Goal: Task Accomplishment & Management: Complete application form

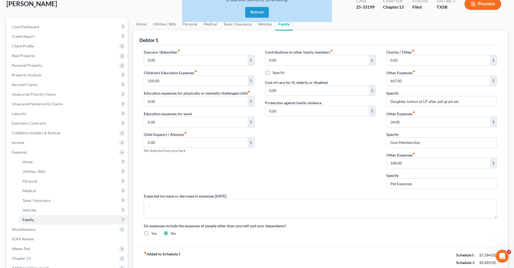
scroll to position [34, 0]
click at [253, 13] on button "Refresh" at bounding box center [257, 12] width 24 height 11
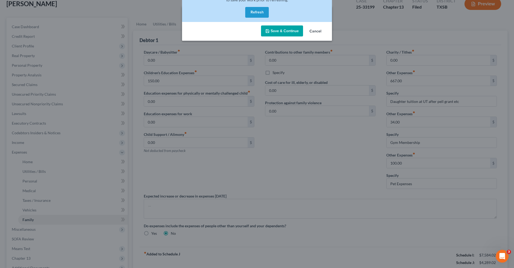
click at [282, 30] on button "Save & Continue" at bounding box center [282, 30] width 42 height 11
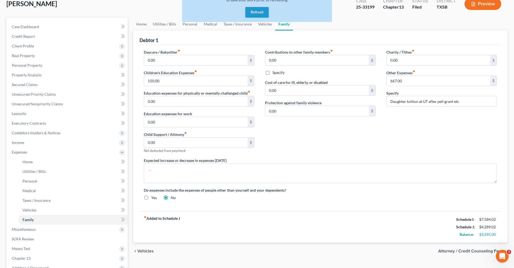
click at [257, 16] on button "Refresh" at bounding box center [257, 12] width 24 height 11
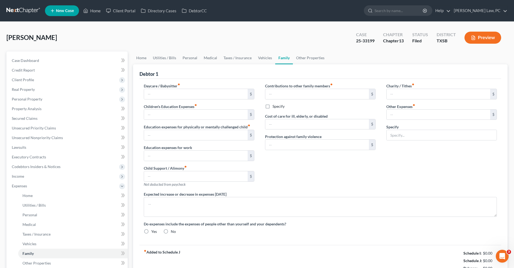
type input "0.00"
type input "150.00"
type input "0.00"
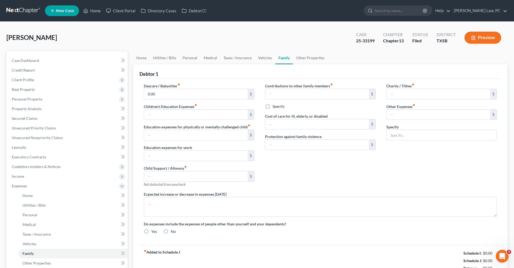
type input "0.00"
type input "667.00"
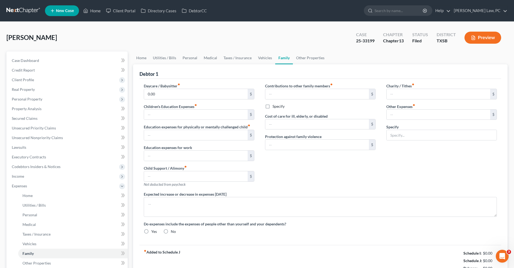
type input "Daughter tuition at UT after pell grant etc"
radio input "true"
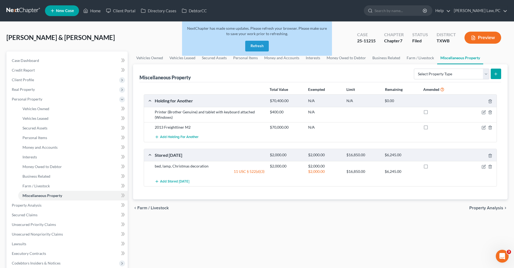
click at [251, 46] on button "Refresh" at bounding box center [257, 46] width 24 height 11
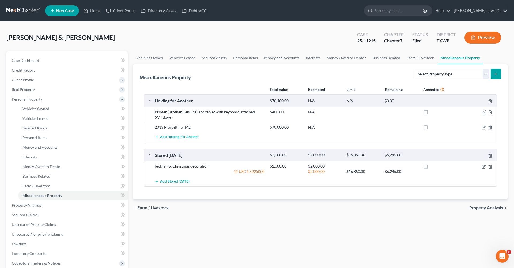
click at [18, 10] on link at bounding box center [23, 11] width 34 height 10
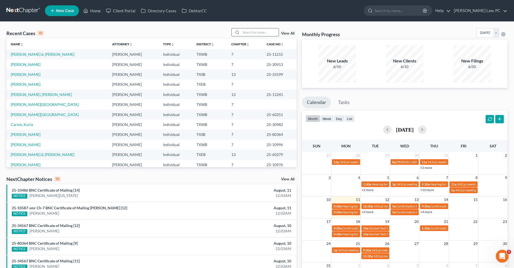
click at [255, 34] on input "search" at bounding box center [259, 32] width 37 height 8
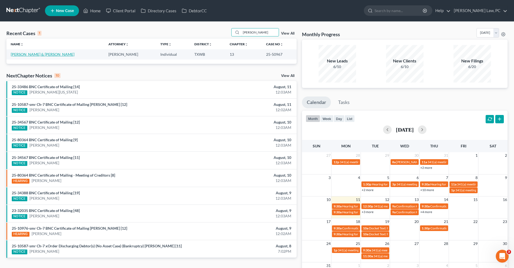
type input "[PERSON_NAME]"
click at [39, 54] on link "[PERSON_NAME] & [PERSON_NAME]" at bounding box center [43, 54] width 64 height 5
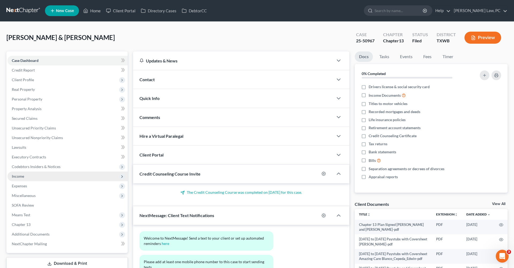
click at [20, 175] on span "Income" at bounding box center [18, 176] width 12 height 5
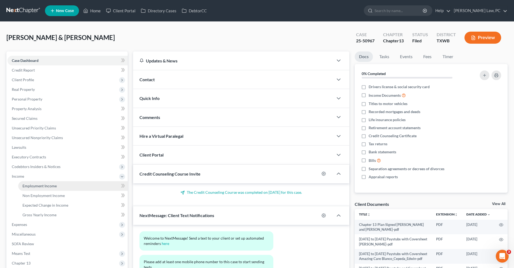
click at [37, 186] on span "Employment Income" at bounding box center [39, 185] width 34 height 5
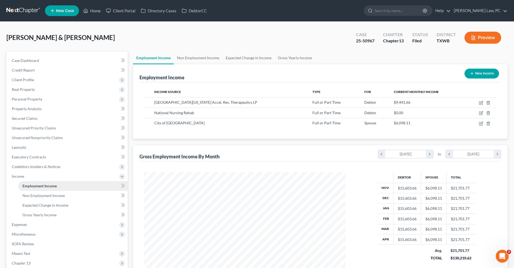
scroll to position [101, 212]
click at [480, 102] on icon "button" at bounding box center [481, 103] width 4 height 4
select select "0"
select select "45"
select select "2"
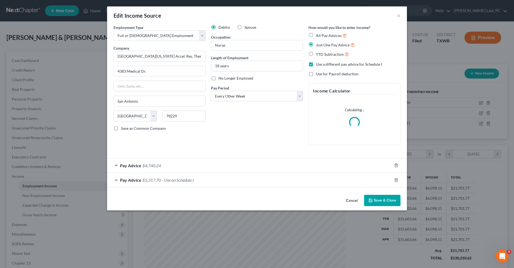
click at [177, 181] on span "- Use on Schedule I" at bounding box center [178, 179] width 32 height 5
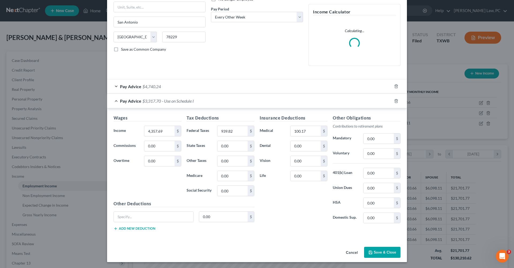
scroll to position [79, 0]
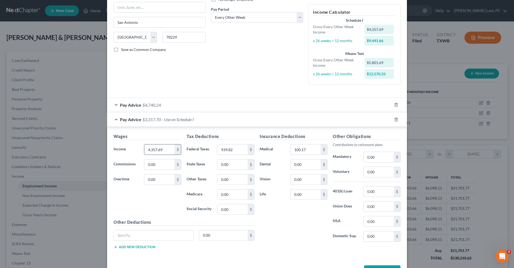
click at [164, 150] on input "4,357.69" at bounding box center [159, 149] width 30 height 10
drag, startPoint x: 166, startPoint y: 148, endPoint x: 144, endPoint y: 148, distance: 21.9
click at [143, 148] on div "4,357.69 $" at bounding box center [162, 149] width 43 height 11
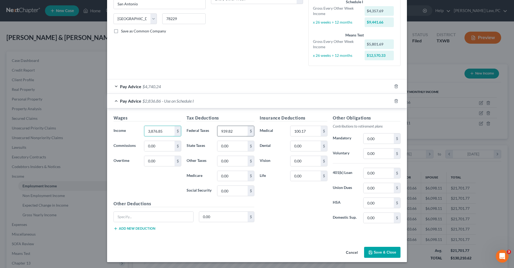
scroll to position [97, 0]
type input "3,876.85"
drag, startPoint x: 239, startPoint y: 130, endPoint x: 216, endPoint y: 129, distance: 23.0
click at [216, 129] on div "939.82 $" at bounding box center [235, 131] width 43 height 11
type input "521.94"
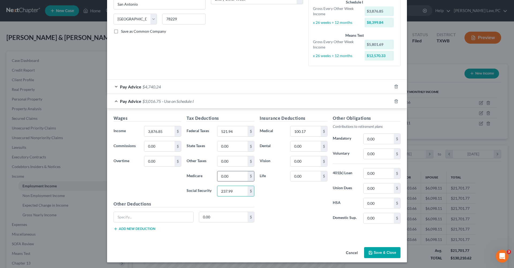
type input "237.99"
drag, startPoint x: 231, startPoint y: 175, endPoint x: 216, endPoint y: 174, distance: 15.3
click at [216, 174] on div "0.00 $" at bounding box center [235, 176] width 43 height 11
type input "55.66"
click at [273, 207] on div "Insurance Deductions Medical 100.17 $ Dental 0.00 $ Vision 0.00 $ Life 0.00 $" at bounding box center [293, 171] width 73 height 113
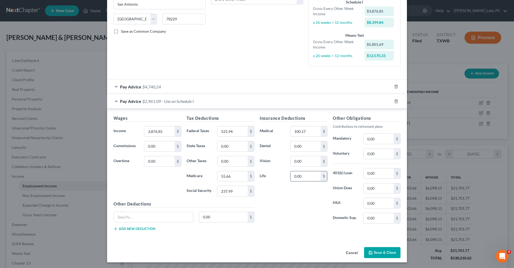
drag, startPoint x: 311, startPoint y: 177, endPoint x: 290, endPoint y: 176, distance: 20.9
click at [290, 176] on div "0.00 $" at bounding box center [308, 176] width 37 height 11
type input "14.05"
click at [116, 86] on div "Pay Advice $4,740.24" at bounding box center [249, 86] width 285 height 14
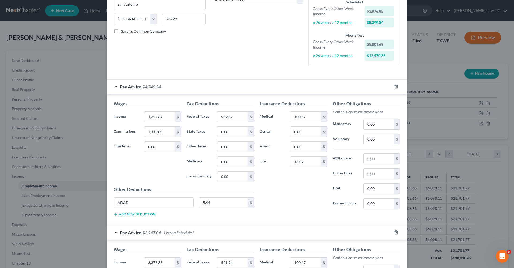
click at [116, 86] on div "Pay Advice $4,740.24" at bounding box center [249, 86] width 285 height 14
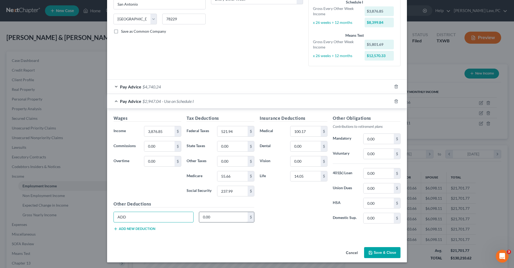
type input "ADD"
drag, startPoint x: 216, startPoint y: 217, endPoint x: 198, endPoint y: 215, distance: 17.4
click at [198, 215] on div "0.00 $" at bounding box center [226, 216] width 61 height 11
type input "4.80"
drag, startPoint x: 308, startPoint y: 145, endPoint x: 286, endPoint y: 144, distance: 22.5
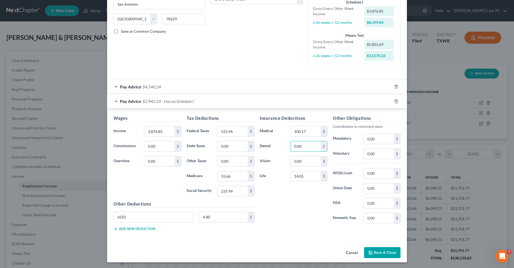
click at [286, 144] on div "Dental 0.00 $" at bounding box center [293, 146] width 73 height 11
drag, startPoint x: 311, startPoint y: 146, endPoint x: 287, endPoint y: 144, distance: 24.7
click at [287, 144] on div "Dental 12.69 $" at bounding box center [293, 146] width 73 height 11
type input "12.69"
drag, startPoint x: 310, startPoint y: 161, endPoint x: 278, endPoint y: 161, distance: 31.3
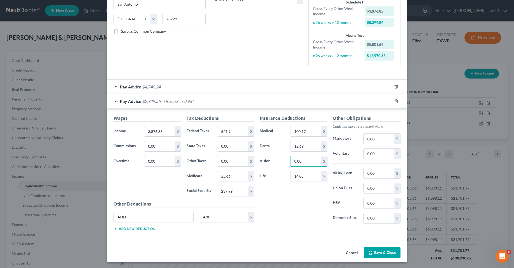
click at [278, 161] on div "Vision 0.00 $" at bounding box center [293, 161] width 73 height 11
type input "25.62"
click at [386, 170] on input "0.00" at bounding box center [378, 173] width 30 height 10
drag, startPoint x: 379, startPoint y: 172, endPoint x: 361, endPoint y: 172, distance: 17.7
click at [361, 172] on div "0.00 $" at bounding box center [381, 173] width 43 height 11
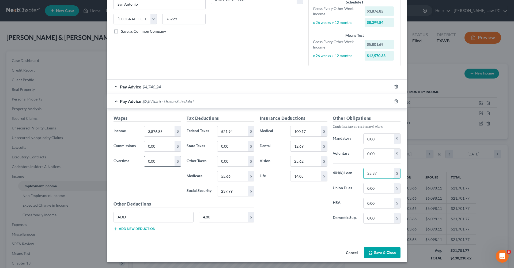
type input "28.37"
type input "144.20"
click at [156, 190] on div "Wages Income * 3,876.85 $ Commissions 0.00 $ Overtime 144.20 $" at bounding box center [147, 158] width 73 height 86
drag, startPoint x: 239, startPoint y: 131, endPoint x: 215, endPoint y: 130, distance: 23.5
click at [215, 130] on div "521.94 $" at bounding box center [235, 131] width 43 height 11
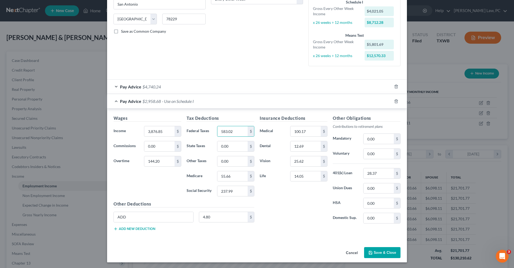
click at [293, 204] on div "Insurance Deductions Medical 100.17 $ Dental 12.69 $ Vision 25.62 $ Life 14.05 $" at bounding box center [293, 171] width 73 height 113
click at [239, 127] on input "583.02" at bounding box center [232, 131] width 30 height 10
click at [238, 134] on input "583.02" at bounding box center [232, 131] width 30 height 10
type input "583.05"
type input "57.50"
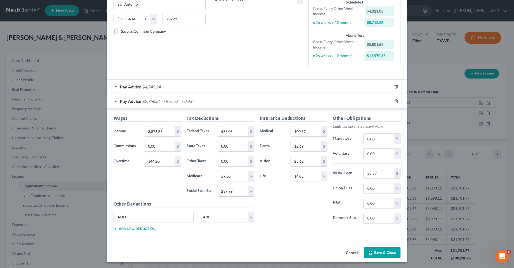
click at [243, 190] on input "237.99" at bounding box center [232, 191] width 30 height 10
drag, startPoint x: 243, startPoint y: 190, endPoint x: 206, endPoint y: 188, distance: 36.7
click at [206, 188] on div "Social Security 237.99 $" at bounding box center [220, 190] width 73 height 11
drag, startPoint x: 269, startPoint y: 193, endPoint x: 240, endPoint y: 190, distance: 28.6
click at [240, 190] on input "237.99" at bounding box center [232, 191] width 30 height 10
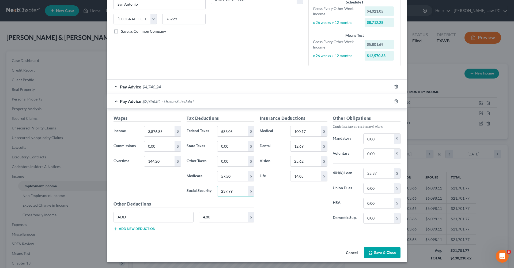
drag, startPoint x: 236, startPoint y: 189, endPoint x: 215, endPoint y: 190, distance: 21.2
click at [215, 190] on div "237.99 $" at bounding box center [235, 190] width 43 height 11
type input "246.89"
click at [277, 202] on div "Insurance Deductions Medical 100.17 $ Dental 12.69 $ Vision 25.62 $ Life 14.05 $" at bounding box center [293, 171] width 73 height 113
click at [386, 250] on button "Save & Close" at bounding box center [382, 252] width 36 height 11
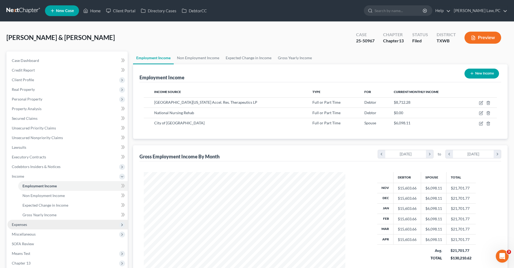
click at [23, 225] on span "Expenses" at bounding box center [19, 224] width 15 height 5
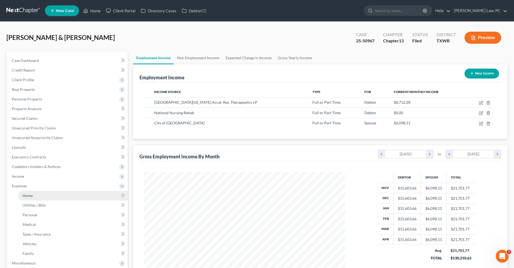
click at [32, 195] on span "Home" at bounding box center [27, 195] width 10 height 5
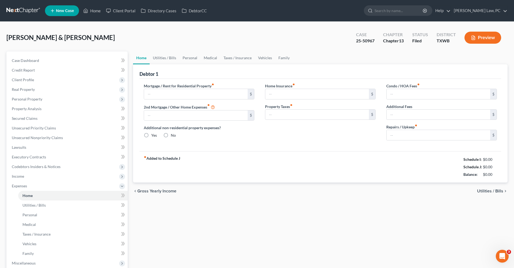
type input "2,751.00"
type input "0.00"
radio input "true"
type input "0.00"
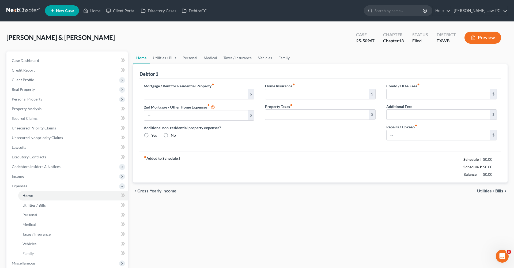
type input "41.25"
type input "0.00"
type input "150.00"
click at [166, 56] on link "Utilities / Bills" at bounding box center [165, 57] width 30 height 13
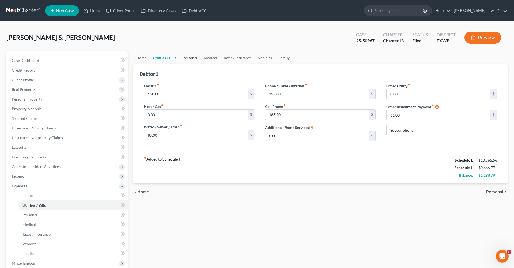
click at [194, 57] on link "Personal" at bounding box center [189, 57] width 21 height 13
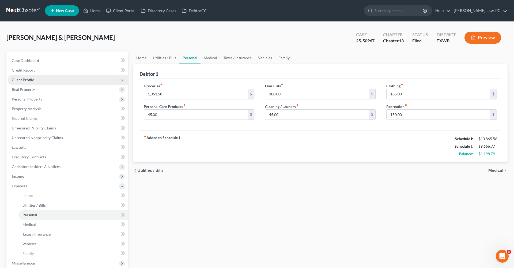
click at [32, 80] on span "Client Profile" at bounding box center [23, 79] width 22 height 5
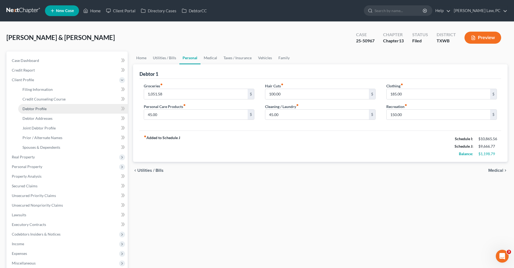
click at [43, 108] on span "Debtor Profile" at bounding box center [34, 108] width 24 height 5
select select "1"
select select "2"
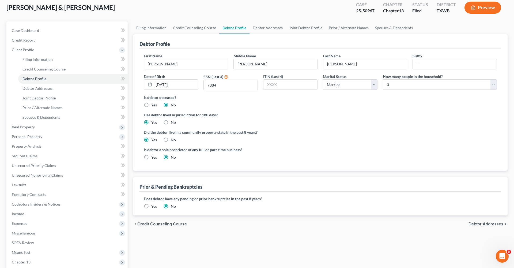
scroll to position [38, 0]
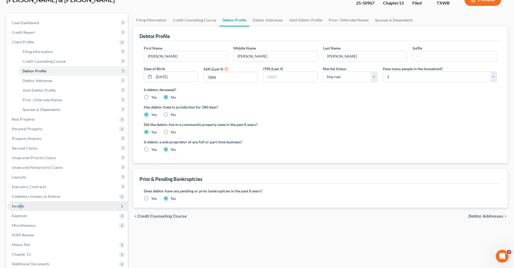
click at [20, 207] on span "Income" at bounding box center [18, 205] width 12 height 5
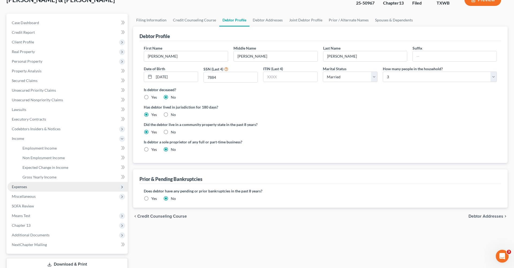
click at [24, 186] on span "Expenses" at bounding box center [19, 186] width 15 height 5
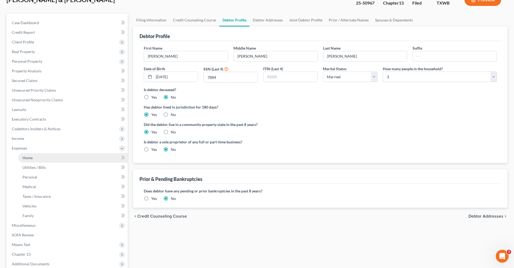
click at [29, 157] on span "Home" at bounding box center [27, 157] width 10 height 5
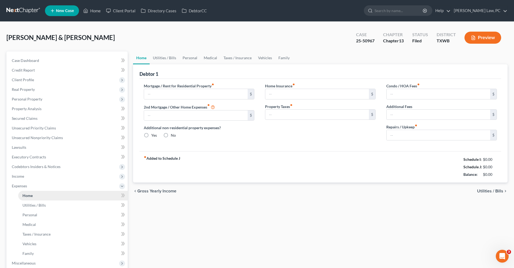
type input "2,751.00"
type input "0.00"
radio input "true"
type input "0.00"
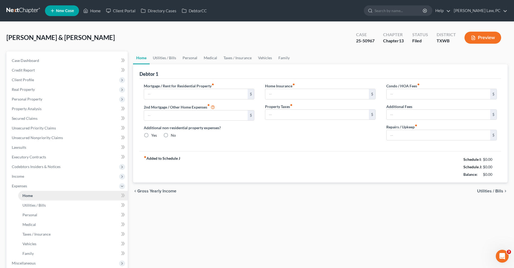
type input "41.25"
type input "0.00"
type input "150.00"
click at [191, 59] on link "Personal" at bounding box center [189, 57] width 21 height 13
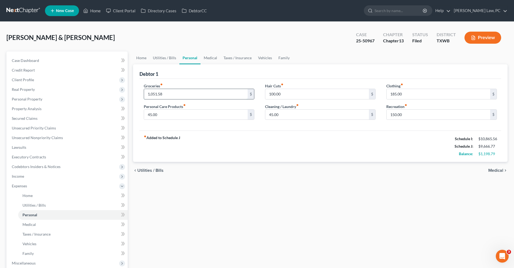
click at [170, 94] on input "1,051.58" at bounding box center [196, 94] width 104 height 10
type input "1"
type input "900"
click at [277, 140] on div "fiber_manual_record Added to Schedule J Schedule I: $10,865.56 Schedule J: $9,5…" at bounding box center [319, 145] width 361 height 31
drag, startPoint x: 408, startPoint y: 93, endPoint x: 378, endPoint y: 92, distance: 30.0
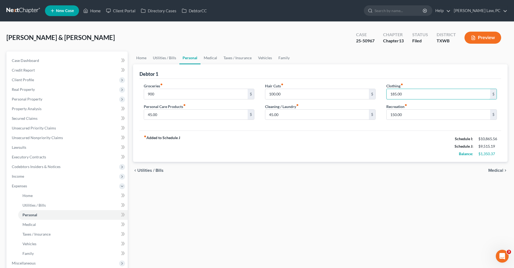
click at [378, 92] on div "Groceries fiber_manual_record 900 $ Personal Care Products fiber_manual_record …" at bounding box center [320, 103] width 364 height 41
type input "150"
click at [392, 132] on div "fiber_manual_record Added to Schedule J Schedule I: $10,865.56 Schedule J: $9,4…" at bounding box center [319, 145] width 361 height 31
click at [208, 57] on link "Medical" at bounding box center [210, 57] width 20 height 13
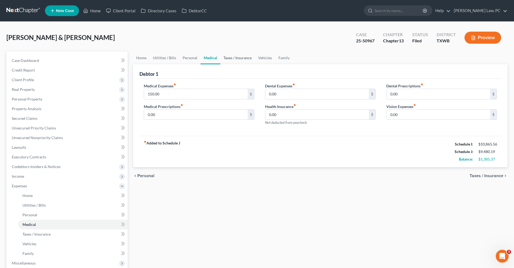
click at [238, 59] on link "Taxes / Insurance" at bounding box center [237, 57] width 35 height 13
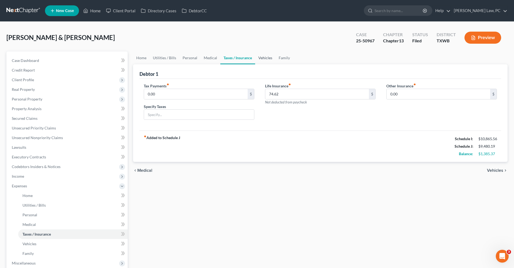
click at [269, 60] on link "Vehicles" at bounding box center [265, 57] width 20 height 13
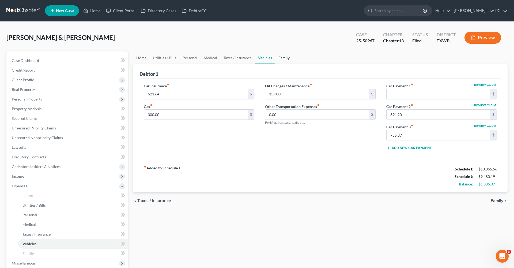
click at [288, 60] on link "Family" at bounding box center [284, 57] width 18 height 13
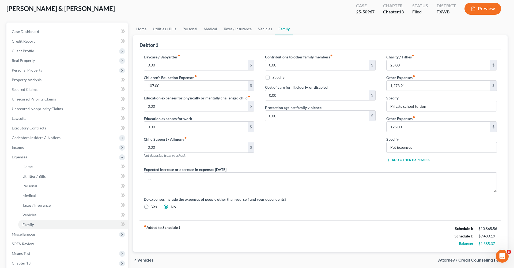
scroll to position [29, 0]
click at [194, 32] on link "Personal" at bounding box center [189, 28] width 21 height 13
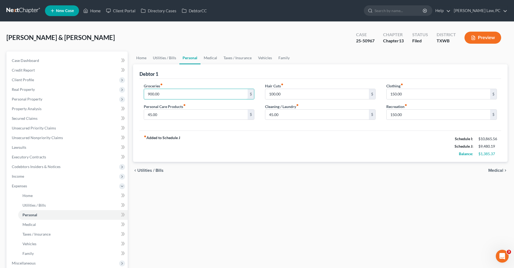
drag, startPoint x: 167, startPoint y: 94, endPoint x: 136, endPoint y: 93, distance: 31.9
click at [136, 93] on div "Debtor 1 Groceries fiber_manual_record 900.00 $ Personal Care Products fiber_ma…" at bounding box center [320, 113] width 374 height 98
type input "9"
type input "8"
type input "785.37"
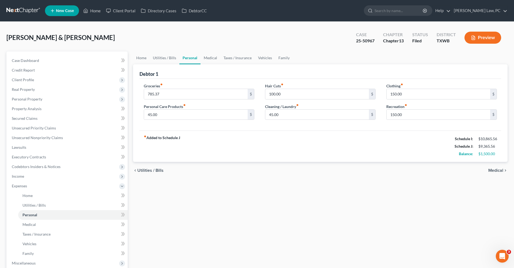
click at [279, 150] on div "fiber_manual_record Added to Schedule J Schedule I: $10,865.56 Schedule J: $9,3…" at bounding box center [319, 145] width 361 height 31
click at [208, 59] on link "Medical" at bounding box center [210, 57] width 20 height 13
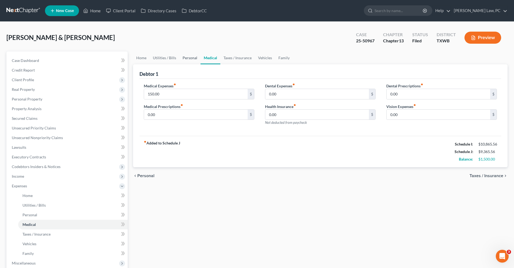
click at [194, 59] on link "Personal" at bounding box center [189, 57] width 21 height 13
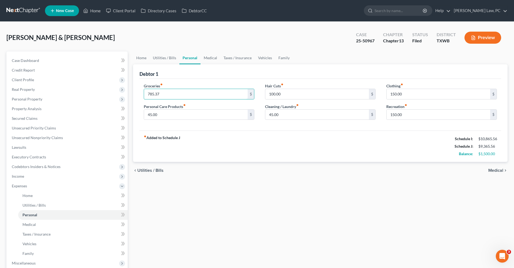
drag, startPoint x: 167, startPoint y: 94, endPoint x: 136, endPoint y: 94, distance: 31.6
click at [136, 94] on div "Debtor 1 Groceries fiber_manual_record 785.37 $ Personal Care Products fiber_ma…" at bounding box center [320, 113] width 374 height 98
type input "915.37"
click at [235, 140] on div "fiber_manual_record Added to Schedule J Schedule I: $10,865.56 Schedule J: $9,4…" at bounding box center [319, 145] width 361 height 31
click at [211, 57] on link "Medical" at bounding box center [210, 57] width 20 height 13
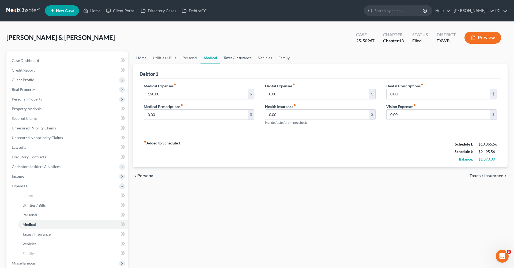
click at [232, 60] on link "Taxes / Insurance" at bounding box center [237, 57] width 35 height 13
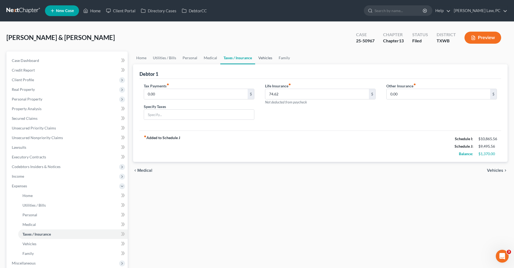
click at [263, 56] on link "Vehicles" at bounding box center [265, 57] width 20 height 13
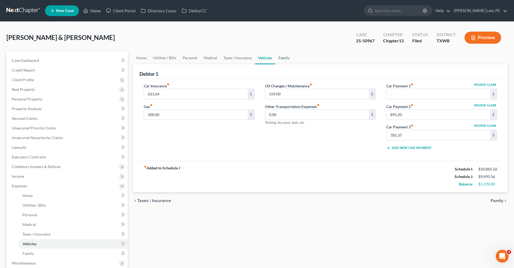
click at [283, 59] on link "Family" at bounding box center [284, 57] width 18 height 13
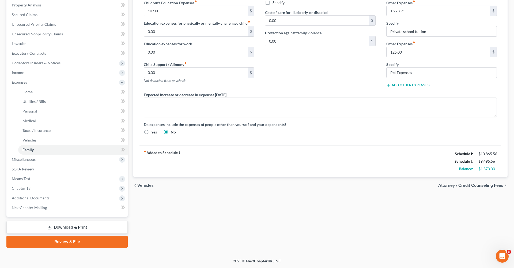
scroll to position [104, 0]
click at [24, 178] on span "Means Test" at bounding box center [21, 178] width 18 height 5
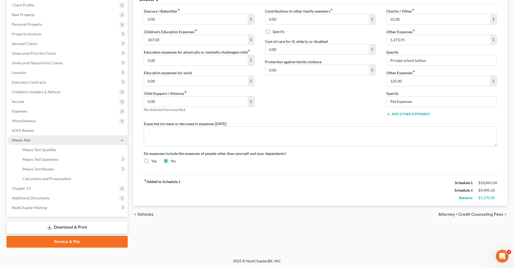
scroll to position [75, 0]
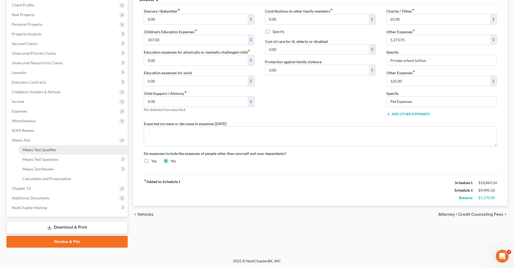
click at [38, 149] on span "Means Test Qualifier" at bounding box center [39, 149] width 34 height 5
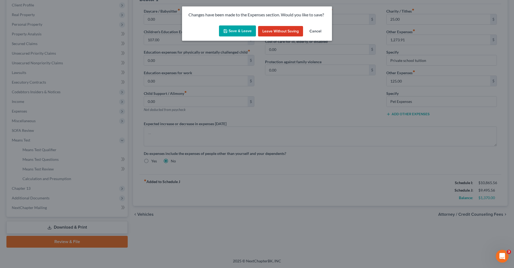
click at [228, 33] on button "Save & Leave" at bounding box center [237, 30] width 37 height 11
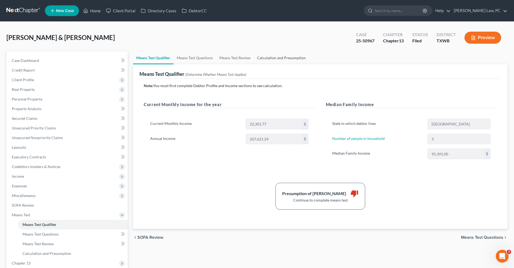
click at [277, 59] on link "Calculation and Presumption" at bounding box center [281, 57] width 55 height 13
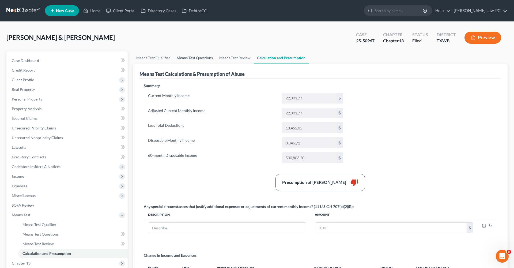
click at [203, 57] on link "Means Test Questions" at bounding box center [194, 57] width 43 height 13
select select "3"
select select "2"
select select "0"
select select "60"
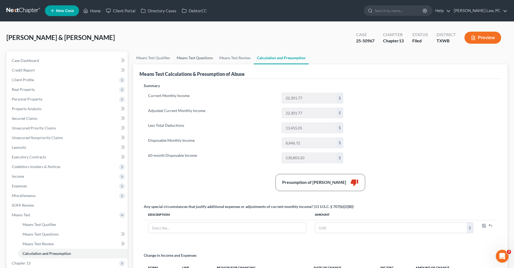
select select "1"
select select "60"
select select "1"
select select "60"
select select "1"
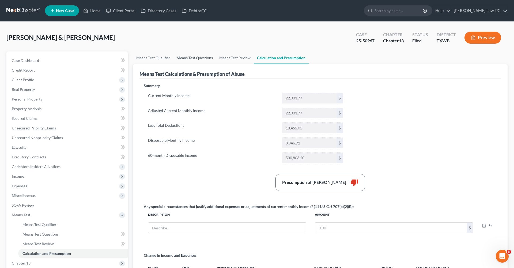
select select "60"
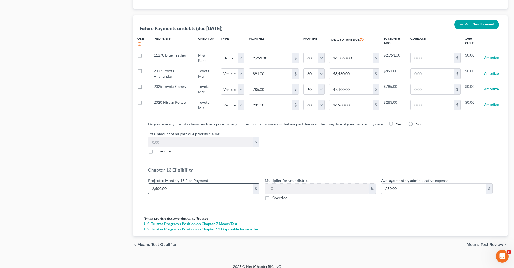
scroll to position [522, 0]
drag, startPoint x: 171, startPoint y: 182, endPoint x: 139, endPoint y: 182, distance: 31.8
click at [139, 182] on div "Do you owe any priority claims such as a priority tax, child support, or alimon…" at bounding box center [319, 164] width 361 height 94
type input "1"
type input "0.10"
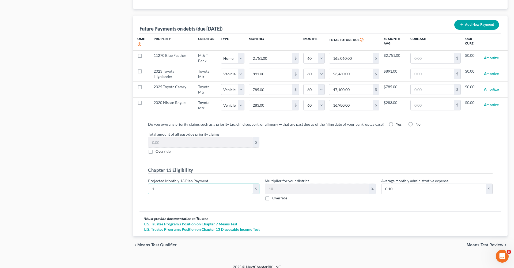
type input "13"
type input "1.30"
type input "137"
type input "13.70"
type input "1370"
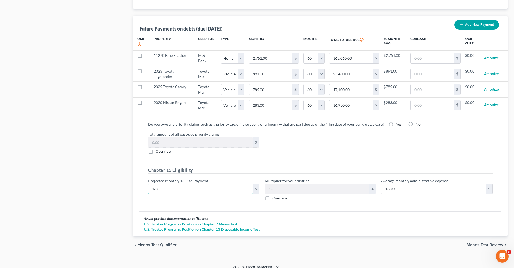
type input "137.00"
type input "1,370"
click at [272, 150] on div "Do you owe any priority claims such as a priority tax, child support, or alimon…" at bounding box center [320, 162] width 353 height 83
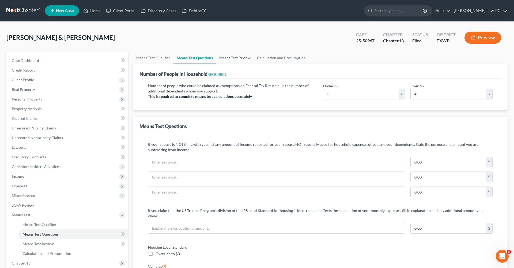
scroll to position [0, 0]
click at [264, 58] on link "Calculation and Presumption" at bounding box center [281, 57] width 55 height 13
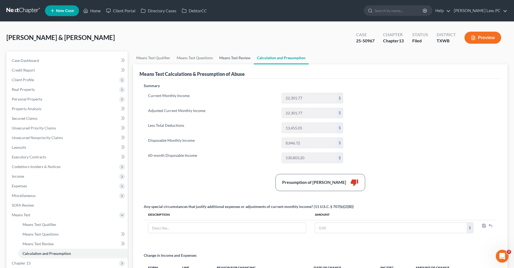
click at [235, 58] on link "Means Test Review" at bounding box center [235, 57] width 38 height 13
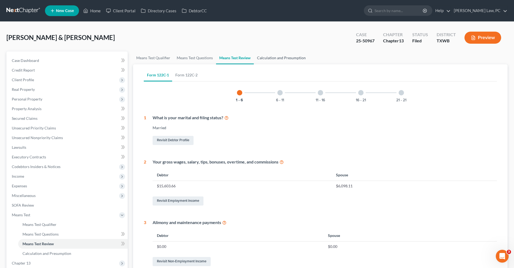
click at [270, 60] on link "Calculation and Presumption" at bounding box center [281, 57] width 55 height 13
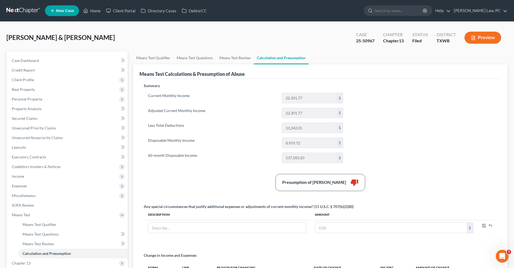
click at [24, 10] on link at bounding box center [23, 11] width 34 height 10
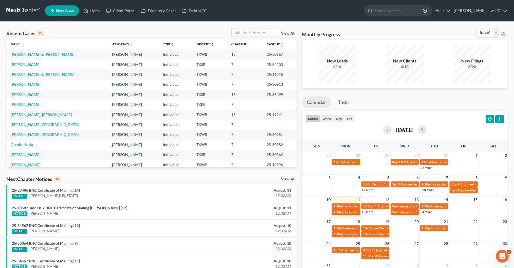
click at [50, 55] on link "Blanco-Cepeda, Edwin & Sandra" at bounding box center [43, 54] width 64 height 5
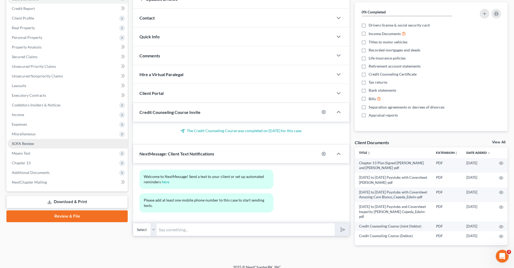
scroll to position [61, 0]
click at [24, 152] on span "Means Test" at bounding box center [21, 153] width 18 height 5
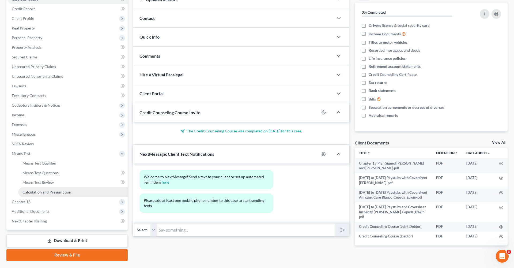
click at [43, 193] on span "Calculation and Presumption" at bounding box center [46, 191] width 49 height 5
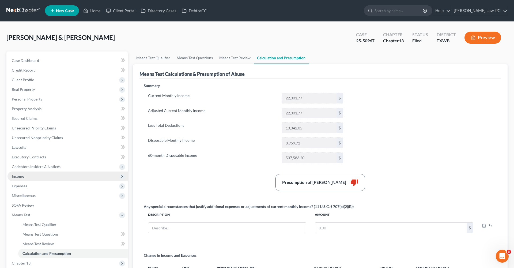
click at [22, 175] on span "Income" at bounding box center [18, 176] width 12 height 5
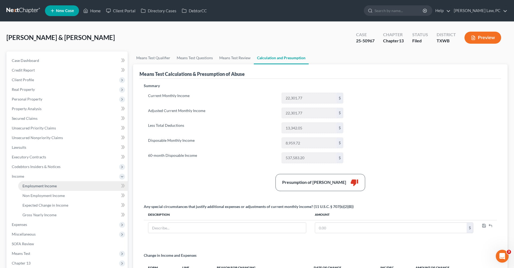
click at [38, 184] on span "Employment Income" at bounding box center [39, 185] width 34 height 5
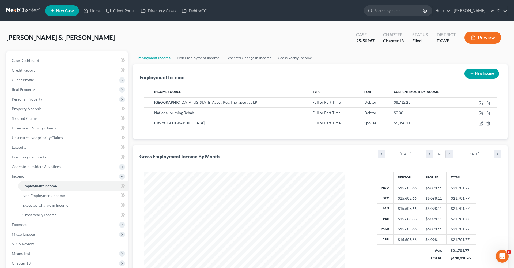
scroll to position [101, 212]
click at [480, 103] on icon "button" at bounding box center [481, 102] width 2 height 2
select select "0"
select select "45"
select select "2"
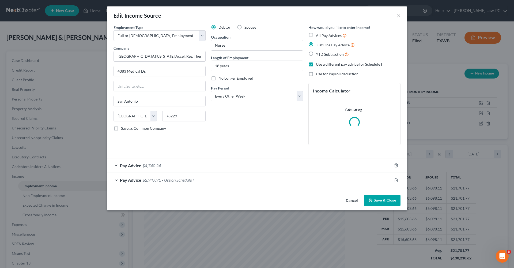
click at [218, 177] on div "Pay Advice $2,947.91 - Use on Schedule I" at bounding box center [249, 180] width 285 height 14
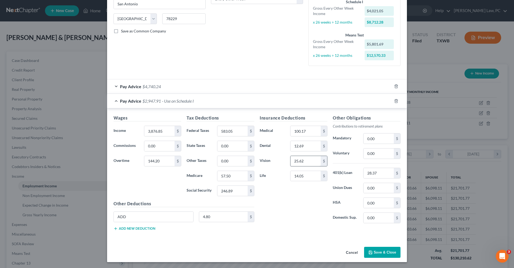
scroll to position [97, 0]
click at [192, 87] on div "Pay Advice $4,740.24" at bounding box center [249, 86] width 285 height 14
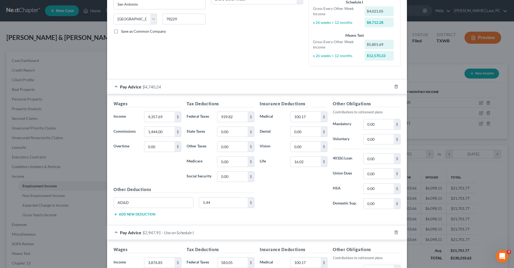
click at [116, 85] on div "Pay Advice $4,740.24" at bounding box center [249, 86] width 285 height 14
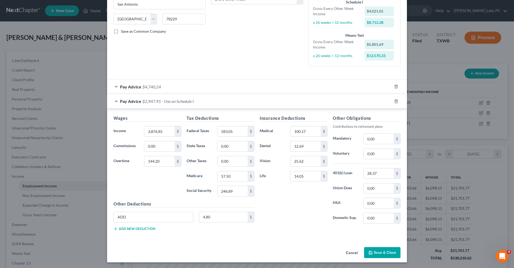
click at [388, 251] on button "Save & Close" at bounding box center [382, 252] width 36 height 11
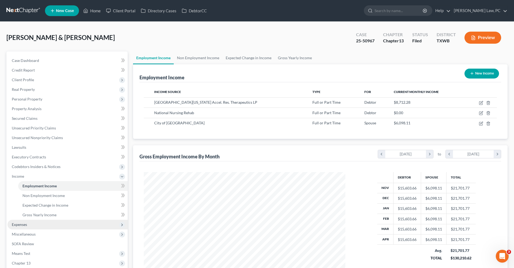
click at [25, 224] on span "Expenses" at bounding box center [19, 224] width 15 height 5
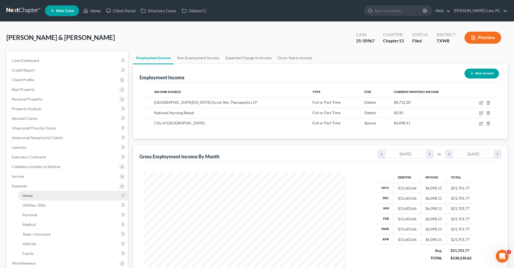
click at [35, 194] on link "Home" at bounding box center [72, 195] width 109 height 10
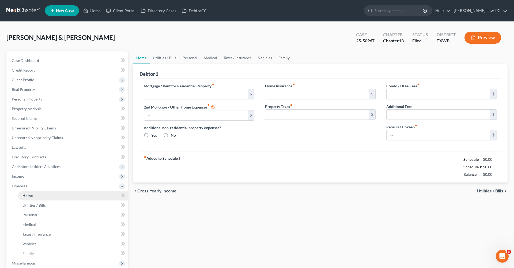
type input "2,751.00"
type input "0.00"
radio input "true"
type input "0.00"
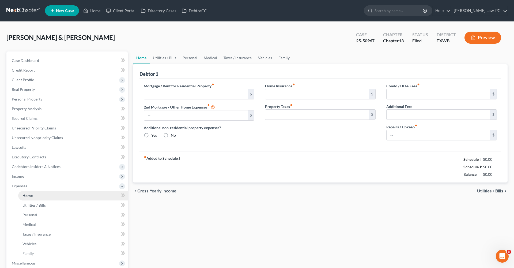
type input "41.25"
type input "0.00"
type input "150.00"
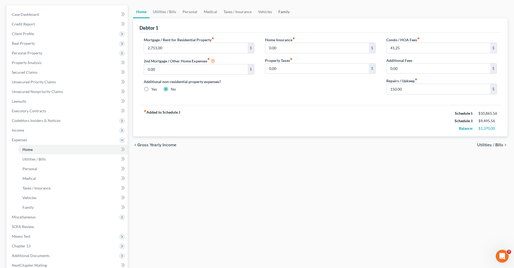
click at [280, 9] on link "Family" at bounding box center [284, 11] width 18 height 13
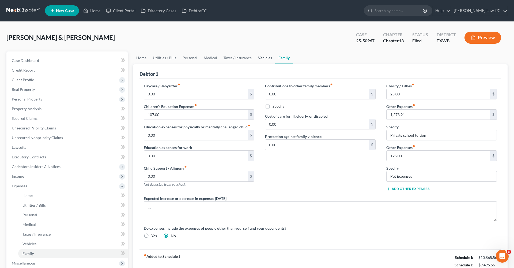
click at [264, 60] on link "Vehicles" at bounding box center [265, 57] width 20 height 13
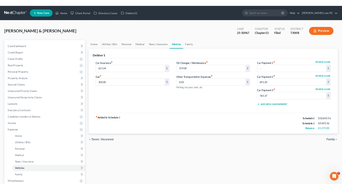
scroll to position [32, 0]
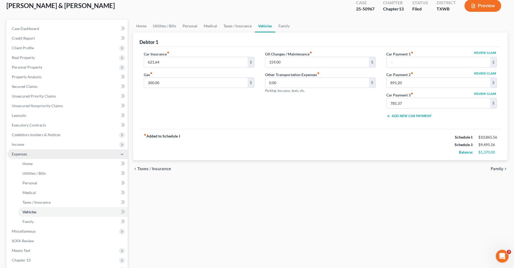
click at [17, 157] on span "Expenses" at bounding box center [67, 154] width 120 height 10
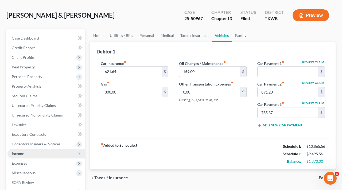
click at [19, 152] on span "Income" at bounding box center [18, 153] width 12 height 5
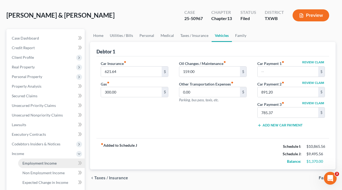
click at [48, 164] on span "Employment Income" at bounding box center [39, 163] width 34 height 5
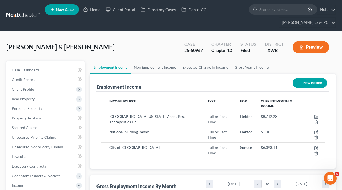
scroll to position [96, 137]
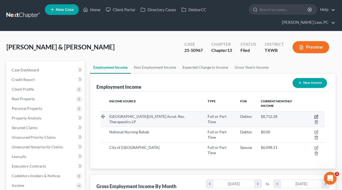
click at [315, 115] on icon "button" at bounding box center [317, 117] width 4 height 4
select select "0"
select select "45"
select select "2"
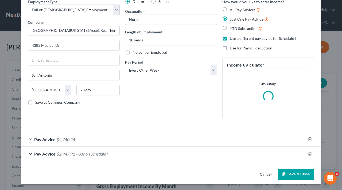
scroll to position [25, 0]
click at [31, 154] on div "Pay Advice $2,947.91 - Use on Schedule I" at bounding box center [163, 154] width 285 height 14
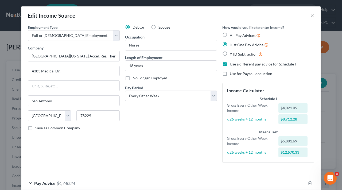
scroll to position [0, 0]
click at [313, 17] on button "×" at bounding box center [313, 15] width 4 height 6
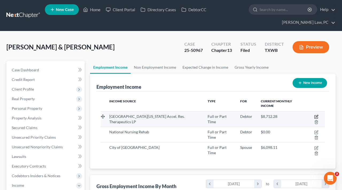
click at [315, 115] on icon "button" at bounding box center [317, 117] width 4 height 4
select select "0"
select select "45"
select select "2"
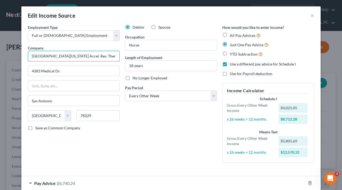
drag, startPoint x: 97, startPoint y: 56, endPoint x: 27, endPoint y: 55, distance: 70.1
click at [27, 55] on div "Employment Type * Select Full or Part Time Employment Self Employment Company *…" at bounding box center [73, 96] width 97 height 143
click at [314, 17] on button "×" at bounding box center [313, 15] width 4 height 6
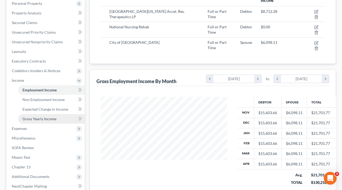
scroll to position [113, 0]
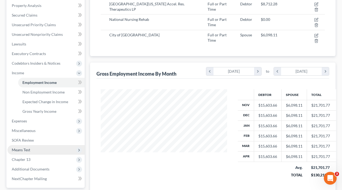
click at [28, 149] on span "Means Test" at bounding box center [21, 150] width 18 height 5
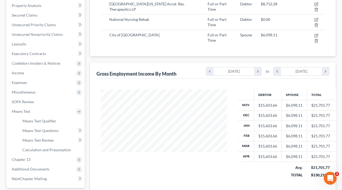
scroll to position [70, 0]
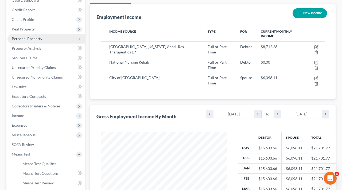
click at [28, 41] on span "Personal Property" at bounding box center [27, 38] width 30 height 5
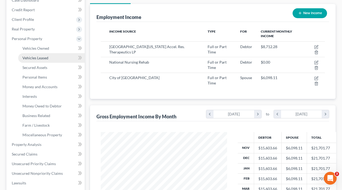
click at [35, 97] on span "Interests" at bounding box center [29, 96] width 14 height 5
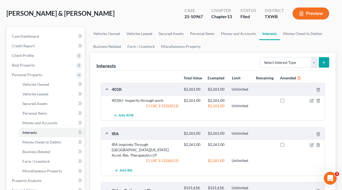
scroll to position [28, 0]
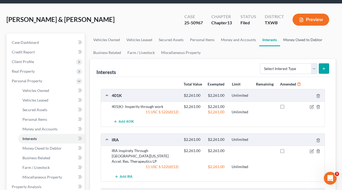
click at [296, 39] on link "Money Owed to Debtor" at bounding box center [303, 39] width 46 height 13
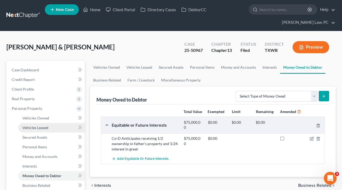
click at [33, 128] on span "Vehicles Leased" at bounding box center [35, 127] width 26 height 5
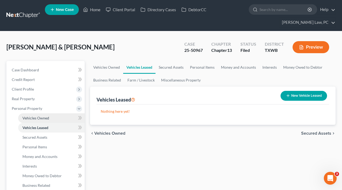
click at [26, 119] on span "Vehicles Owned" at bounding box center [35, 118] width 27 height 5
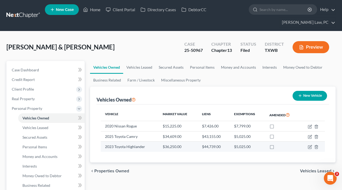
scroll to position [11, 0]
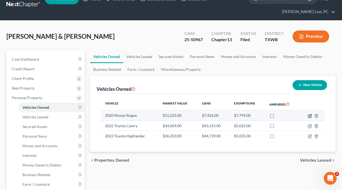
click at [310, 115] on icon "button" at bounding box center [310, 116] width 4 height 4
select select "0"
select select "6"
select select "2"
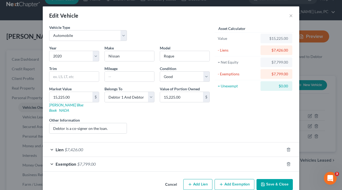
click at [67, 162] on span "Exemption" at bounding box center [66, 164] width 21 height 5
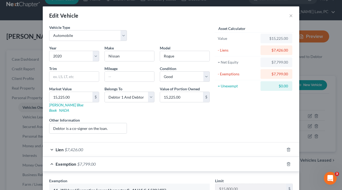
scroll to position [0, 0]
click at [52, 159] on div "Exemption $7,799.00" at bounding box center [164, 164] width 242 height 14
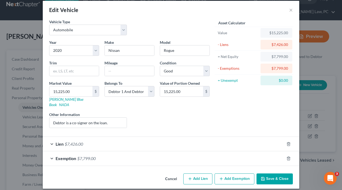
scroll to position [5, 0]
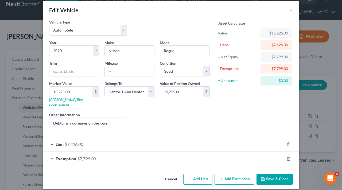
click at [284, 174] on button "Save & Close" at bounding box center [275, 179] width 36 height 11
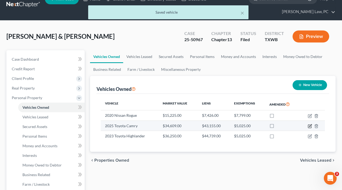
click at [310, 126] on icon "button" at bounding box center [310, 126] width 4 height 4
select select "0"
select select "1"
select select "4"
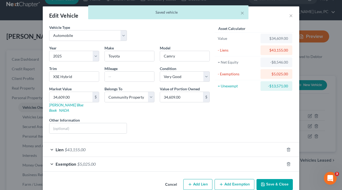
click at [292, 16] on div "× Saved vehicle" at bounding box center [168, 13] width 342 height 17
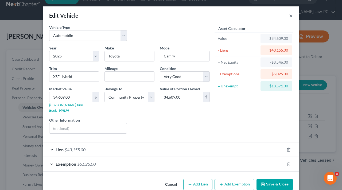
click at [291, 15] on button "×" at bounding box center [291, 15] width 4 height 6
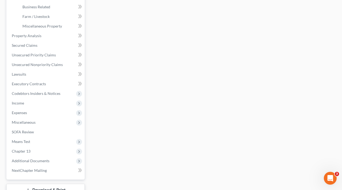
scroll to position [183, 0]
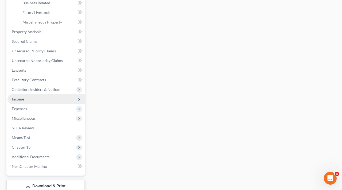
click at [19, 98] on span "Income" at bounding box center [18, 99] width 12 height 5
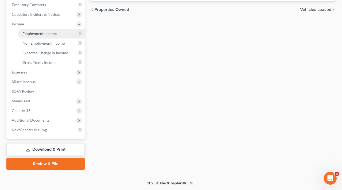
click at [36, 34] on span "Employment Income" at bounding box center [39, 33] width 34 height 5
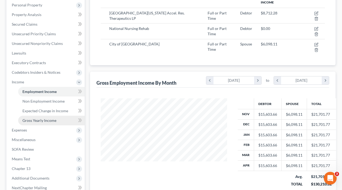
scroll to position [114, 0]
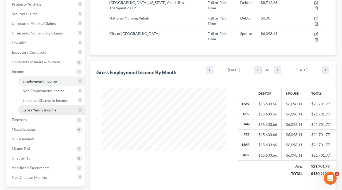
click at [42, 112] on span "Gross Yearly Income" at bounding box center [39, 110] width 34 height 5
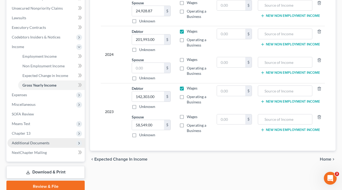
scroll to position [139, 0]
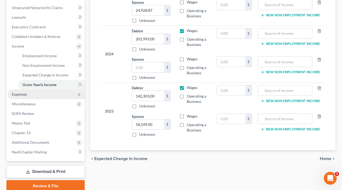
click at [26, 94] on span "Expenses" at bounding box center [19, 94] width 15 height 5
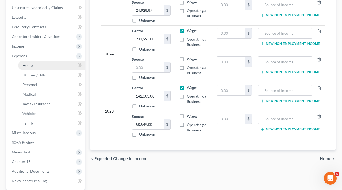
click at [31, 69] on link "Home" at bounding box center [51, 66] width 67 height 10
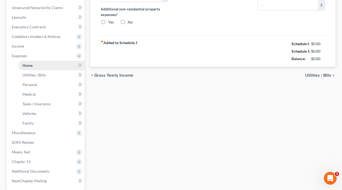
type input "2,751.00"
type input "0.00"
radio input "true"
type input "0.00"
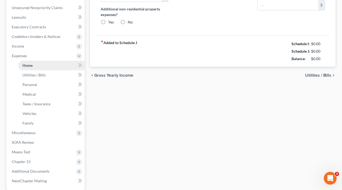
type input "41.25"
type input "0.00"
type input "150.00"
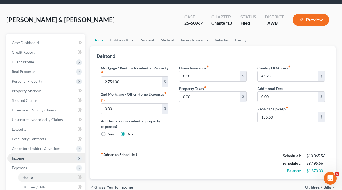
scroll to position [27, 0]
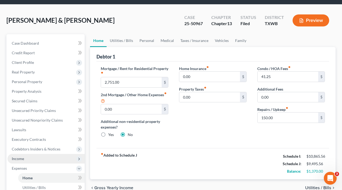
click at [20, 159] on span "Income" at bounding box center [18, 158] width 12 height 5
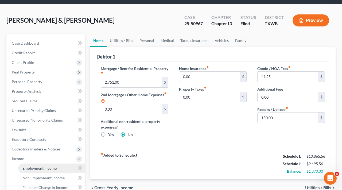
click at [36, 169] on span "Employment Income" at bounding box center [39, 168] width 34 height 5
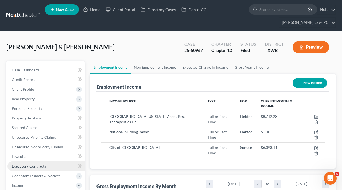
scroll to position [96, 137]
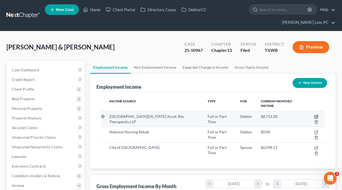
click at [315, 115] on icon "button" at bounding box center [317, 117] width 4 height 4
select select "0"
select select "45"
select select "2"
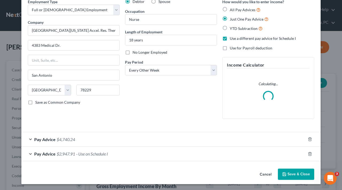
scroll to position [25, 0]
click at [29, 155] on div "Pay Advice $2,947.91 - Use on Schedule I" at bounding box center [163, 154] width 285 height 14
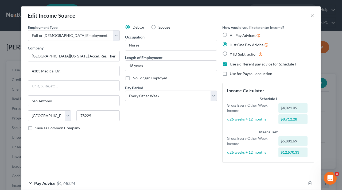
scroll to position [0, 0]
click at [314, 17] on button "×" at bounding box center [313, 15] width 4 height 6
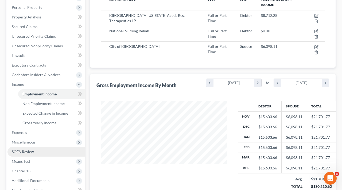
scroll to position [104, 0]
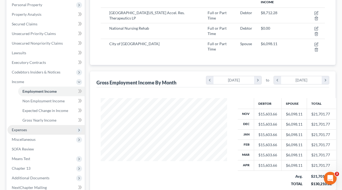
click at [30, 129] on span "Expenses" at bounding box center [45, 130] width 77 height 10
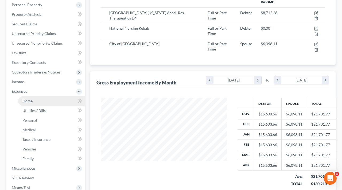
click at [32, 105] on link "Home" at bounding box center [51, 101] width 67 height 10
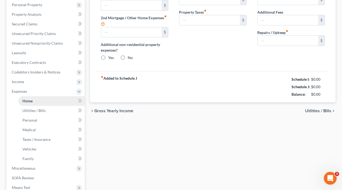
scroll to position [4, 0]
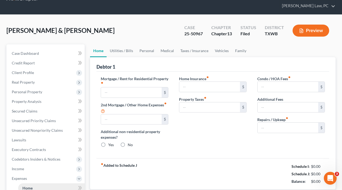
type input "2,751.00"
type input "0.00"
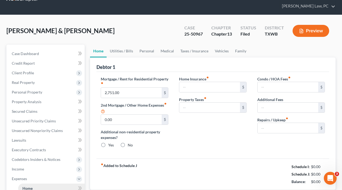
radio input "true"
type input "0.00"
type input "41.25"
type input "0.00"
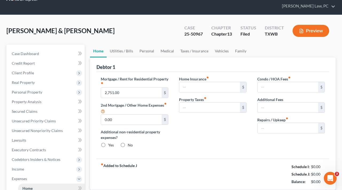
type input "150.00"
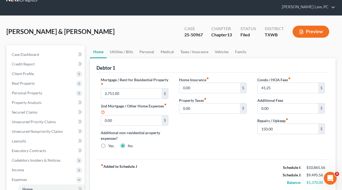
scroll to position [14, 0]
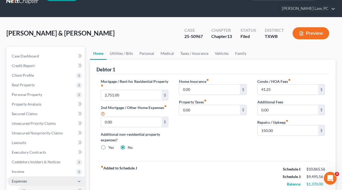
click at [21, 180] on span "Expenses" at bounding box center [19, 181] width 15 height 5
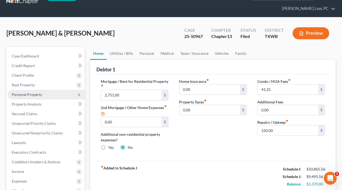
click at [32, 94] on span "Personal Property" at bounding box center [27, 94] width 30 height 5
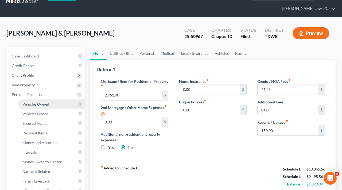
click at [40, 106] on span "Vehicles Owned" at bounding box center [35, 104] width 27 height 5
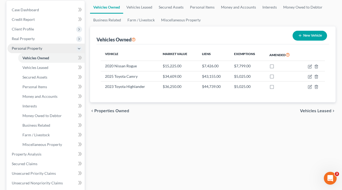
scroll to position [61, 0]
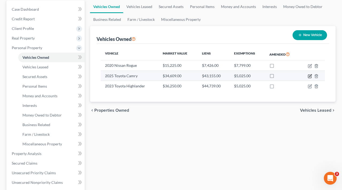
click at [310, 75] on icon "button" at bounding box center [310, 76] width 4 height 4
select select "0"
select select "1"
select select "4"
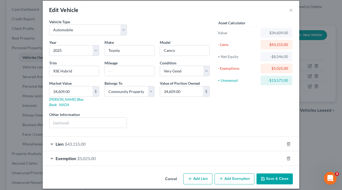
scroll to position [5, 0]
click at [132, 152] on div "Exemption $5,025.00" at bounding box center [164, 159] width 242 height 14
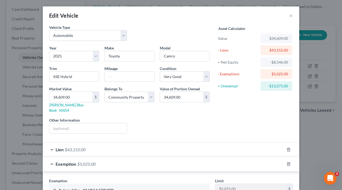
scroll to position [0, 0]
click at [291, 15] on button "×" at bounding box center [291, 15] width 4 height 6
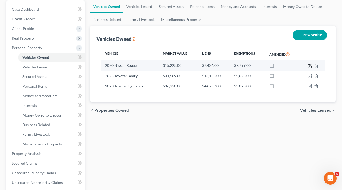
click at [310, 66] on icon "button" at bounding box center [311, 65] width 2 height 2
select select "0"
select select "6"
select select "2"
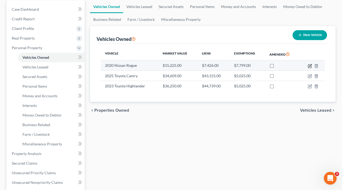
select select "2"
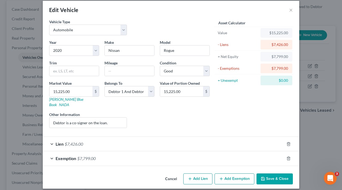
scroll to position [5, 0]
click at [52, 155] on div "Exemption $7,799.00" at bounding box center [164, 159] width 242 height 14
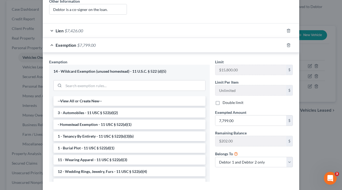
scroll to position [0, 0]
click at [50, 28] on div "Lien $7,426.00" at bounding box center [164, 31] width 242 height 14
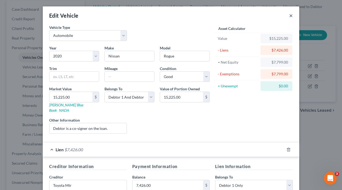
click at [292, 16] on button "×" at bounding box center [291, 15] width 4 height 6
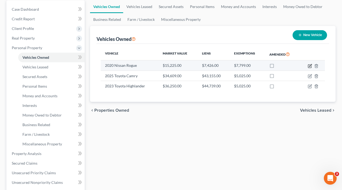
click at [310, 66] on icon "button" at bounding box center [311, 65] width 2 height 2
select select "0"
select select "6"
select select "2"
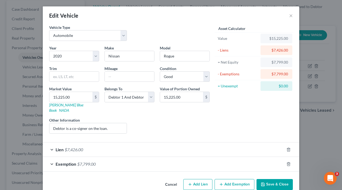
click at [174, 146] on div "Lien $7,426.00" at bounding box center [164, 150] width 242 height 14
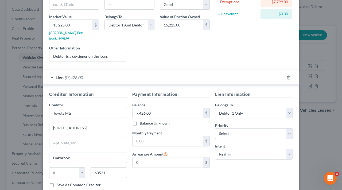
scroll to position [94, 0]
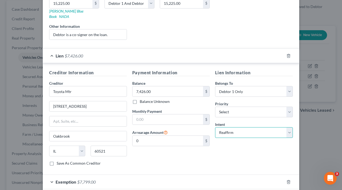
select select "0"
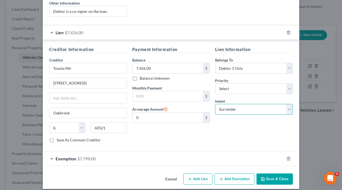
scroll to position [117, 0]
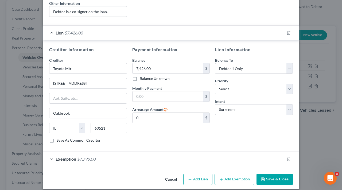
click at [275, 174] on button "Save & Close" at bounding box center [275, 179] width 36 height 11
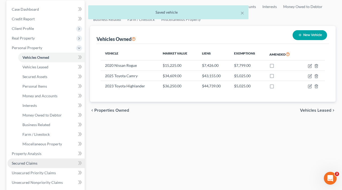
click at [41, 161] on link "Secured Claims" at bounding box center [45, 164] width 77 height 10
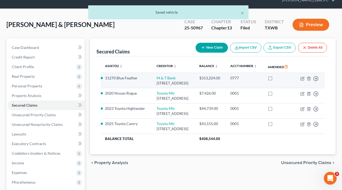
scroll to position [22, 0]
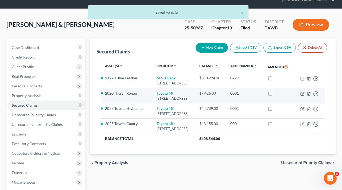
click at [159, 96] on link "Toyota Mtr" at bounding box center [166, 93] width 18 height 5
select select "14"
select select "0"
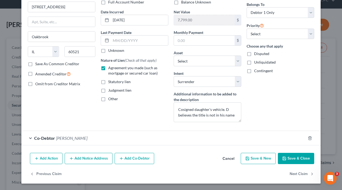
scroll to position [44, 0]
click at [294, 158] on button "Save & Close" at bounding box center [296, 158] width 36 height 11
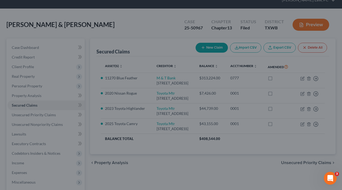
select select "2"
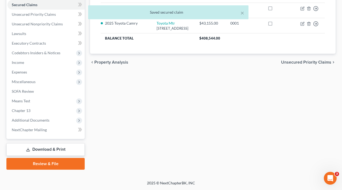
scroll to position [123, 0]
click at [44, 149] on link "Download & Print" at bounding box center [45, 149] width 78 height 13
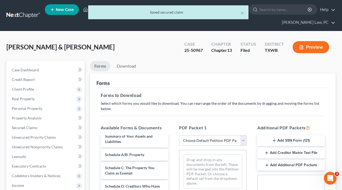
scroll to position [158, 0]
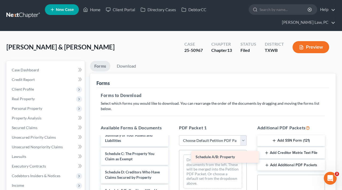
drag, startPoint x: 126, startPoint y: 145, endPoint x: 216, endPoint y: 153, distance: 90.5
click at [173, 153] on div "Schedule A/B: Property Chapter 13 Plan Signed Blanco Cepeda_Edwin and Sandra-pd…" at bounding box center [135, 193] width 76 height 429
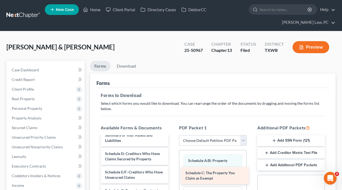
drag, startPoint x: 140, startPoint y: 149, endPoint x: 221, endPoint y: 174, distance: 84.3
click at [173, 174] on div "Schedule C: The Property You Claim as Exempt Chapter 13 Plan Signed Blanco Cepe…" at bounding box center [135, 184] width 76 height 410
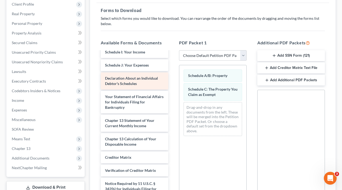
scroll to position [242, 0]
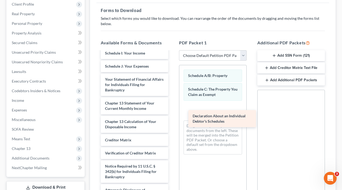
drag, startPoint x: 132, startPoint y: 74, endPoint x: 219, endPoint y: 109, distance: 93.3
click at [173, 109] on div "Declaration About an Individual Debtor's Schedules Chapter 13 Plan Signed Blanc…" at bounding box center [135, 6] width 76 height 392
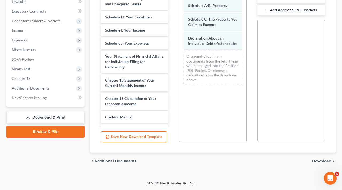
scroll to position [155, 0]
click at [323, 162] on span "Download" at bounding box center [321, 161] width 19 height 4
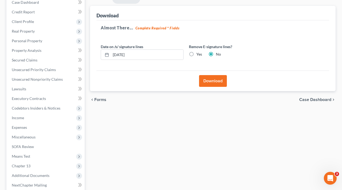
scroll to position [48, 0]
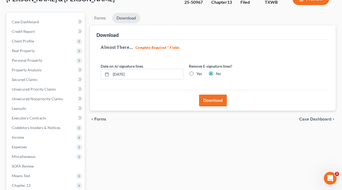
click at [215, 102] on button "Download" at bounding box center [213, 101] width 28 height 12
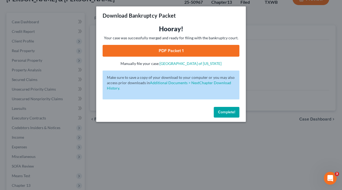
click at [177, 53] on link "PDF Packet 1" at bounding box center [171, 51] width 137 height 12
click at [225, 111] on span "Complete!" at bounding box center [226, 112] width 17 height 5
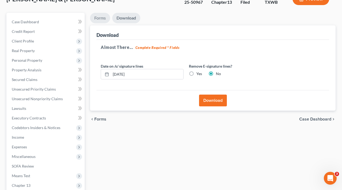
click at [104, 21] on link "Forms" at bounding box center [100, 18] width 20 height 10
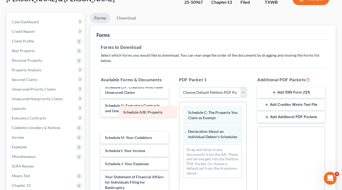
drag, startPoint x: 208, startPoint y: 111, endPoint x: 143, endPoint y: 110, distance: 65.3
click at [180, 110] on div "Schedule A/B: Property Schedule A/B: Property Schedule C: The Property You Clai…" at bounding box center [213, 142] width 67 height 81
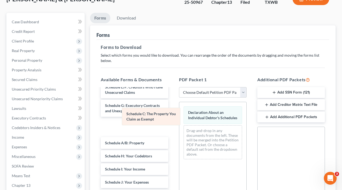
drag, startPoint x: 219, startPoint y: 114, endPoint x: 141, endPoint y: 117, distance: 78.2
click at [180, 117] on div "Schedule C: The Property You Claim as Exempt Schedule C: The Property You Claim…" at bounding box center [213, 133] width 67 height 62
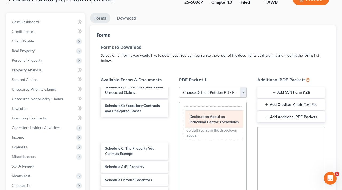
drag, startPoint x: 213, startPoint y: 117, endPoint x: 215, endPoint y: 122, distance: 5.1
click at [215, 122] on div "Declaration About an Individual Debtor's Schedules Declaration About an Individ…" at bounding box center [213, 123] width 67 height 43
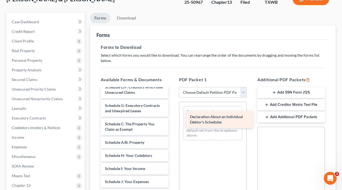
drag, startPoint x: 143, startPoint y: 124, endPoint x: 234, endPoint y: 122, distance: 91.0
click at [173, 122] on div "Declaration About an Individual Debtor's Schedules Chapter 13 Plan Signed Blanc…" at bounding box center [135, 105] width 76 height 423
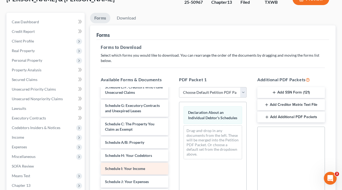
scroll to position [216, 0]
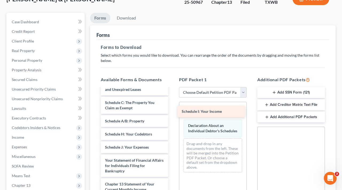
drag, startPoint x: 137, startPoint y: 141, endPoint x: 217, endPoint y: 107, distance: 86.6
click at [173, 107] on div "Schedule I: Your Income Chapter 13 Plan Signed Blanco Cepeda_Edwin and Sandra-p…" at bounding box center [135, 77] width 76 height 410
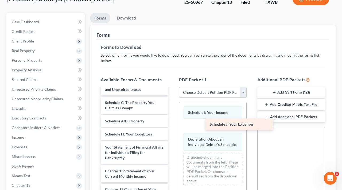
drag, startPoint x: 127, startPoint y: 143, endPoint x: 216, endPoint y: 123, distance: 91.2
click at [173, 123] on div "Schedule J: Your Expenses Chapter 13 Plan Signed Blanco Cepeda_Edwin and Sandra…" at bounding box center [135, 70] width 76 height 397
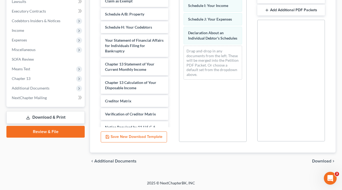
click at [320, 160] on span "Download" at bounding box center [321, 161] width 19 height 4
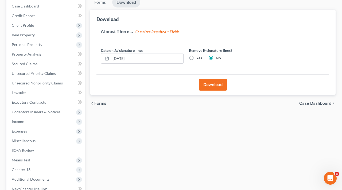
scroll to position [34, 0]
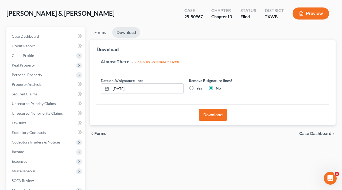
click at [215, 109] on div "Download" at bounding box center [213, 115] width 233 height 21
click at [215, 113] on button "Download" at bounding box center [213, 115] width 28 height 12
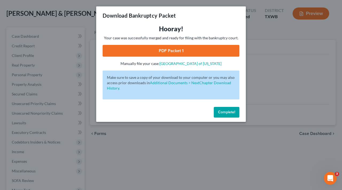
click at [181, 53] on link "PDF Packet 1" at bounding box center [171, 51] width 137 height 12
click at [228, 110] on span "Complete!" at bounding box center [226, 112] width 17 height 5
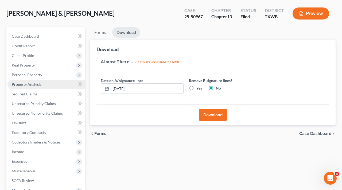
click at [30, 84] on span "Property Analysis" at bounding box center [27, 84] width 30 height 5
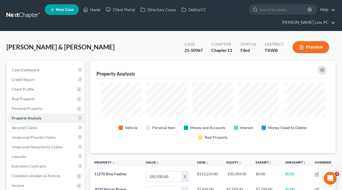
click at [209, 57] on div "Blanco-Cepeda, Edwin & Sandra Upgraded Case 25-50967 Chapter Chapter 13 Status …" at bounding box center [171, 49] width 330 height 23
drag, startPoint x: 203, startPoint y: 50, endPoint x: 184, endPoint y: 51, distance: 19.8
click at [184, 51] on div "Case 25-50967" at bounding box center [193, 48] width 27 height 16
copy div "25-50967"
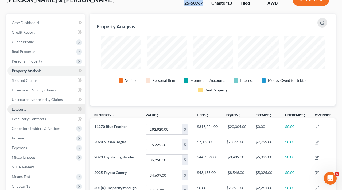
scroll to position [61, 0]
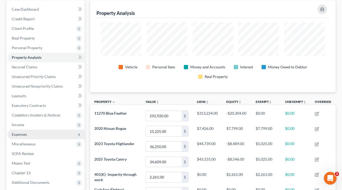
click at [24, 135] on span "Expenses" at bounding box center [19, 134] width 15 height 5
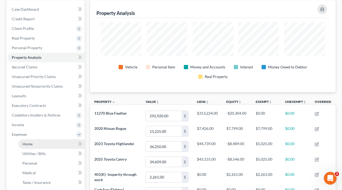
click at [28, 144] on span "Home" at bounding box center [27, 144] width 10 height 5
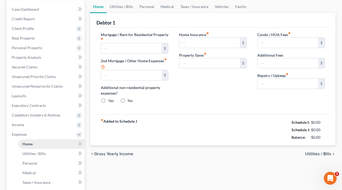
type input "2,751.00"
type input "0.00"
radio input "true"
type input "0.00"
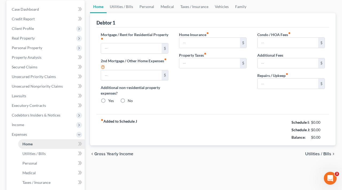
type input "41.25"
type input "0.00"
type input "150.00"
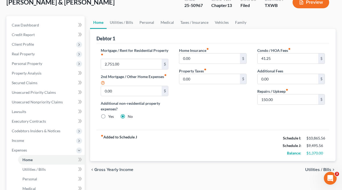
scroll to position [45, 0]
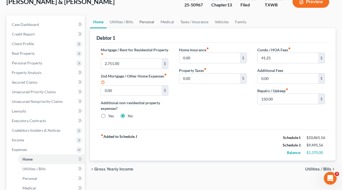
click at [147, 24] on link "Personal" at bounding box center [146, 22] width 21 height 13
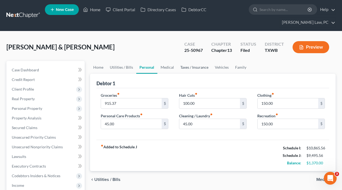
click at [193, 67] on link "Taxes / Insurance" at bounding box center [194, 67] width 35 height 13
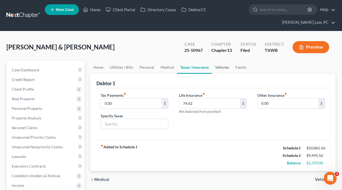
click at [220, 70] on link "Vehicles" at bounding box center [222, 67] width 20 height 13
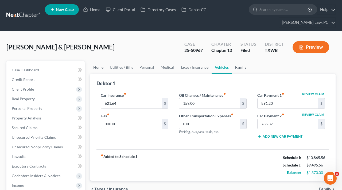
click at [240, 68] on link "Family" at bounding box center [241, 67] width 18 height 13
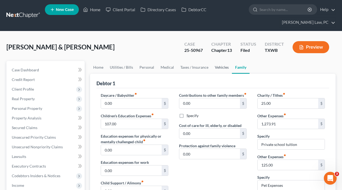
click at [217, 67] on link "Vehicles" at bounding box center [222, 67] width 20 height 13
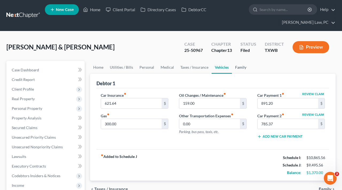
click at [236, 67] on link "Family" at bounding box center [241, 67] width 18 height 13
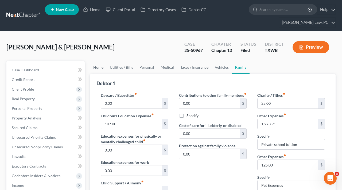
scroll to position [3, 0]
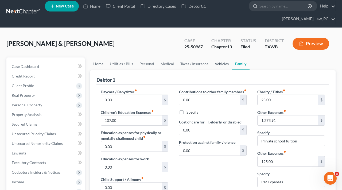
click at [216, 64] on link "Vehicles" at bounding box center [222, 64] width 20 height 13
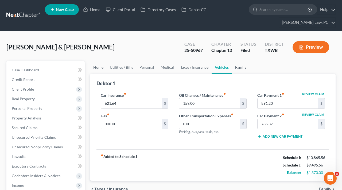
click at [240, 70] on link "Family" at bounding box center [241, 67] width 18 height 13
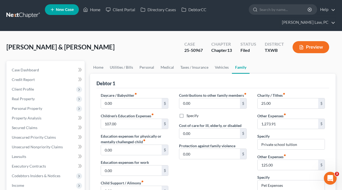
click at [28, 15] on link at bounding box center [23, 16] width 34 height 10
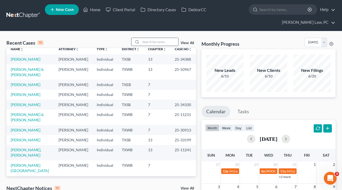
click at [150, 43] on input "search" at bounding box center [159, 42] width 37 height 8
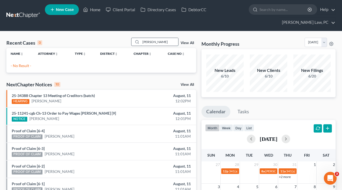
drag, startPoint x: 159, startPoint y: 42, endPoint x: 132, endPoint y: 42, distance: 26.5
click at [132, 42] on div "[PERSON_NAME]" at bounding box center [155, 42] width 48 height 8
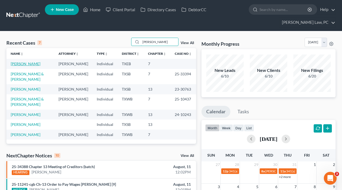
type input "[PERSON_NAME]"
click at [25, 64] on link "[PERSON_NAME]" at bounding box center [26, 64] width 30 height 5
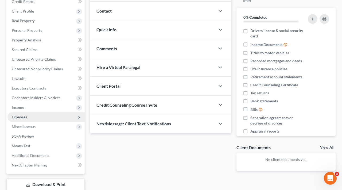
scroll to position [87, 0]
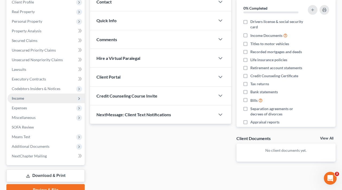
click at [17, 100] on span "Income" at bounding box center [18, 98] width 12 height 5
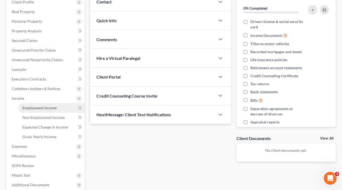
click at [32, 107] on span "Employment Income" at bounding box center [39, 108] width 34 height 5
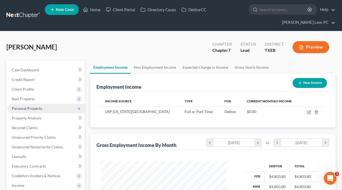
scroll to position [96, 137]
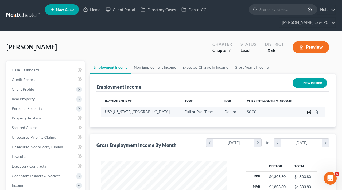
click at [308, 111] on icon "button" at bounding box center [309, 112] width 4 height 4
select select "0"
select select "45"
select select "2"
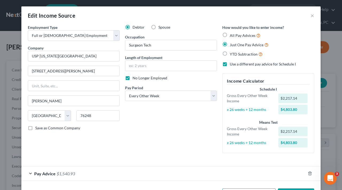
scroll to position [0, 0]
click at [312, 16] on button "×" at bounding box center [313, 15] width 4 height 6
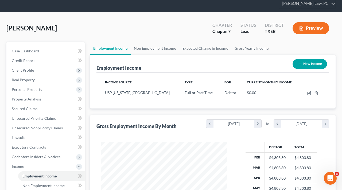
scroll to position [19, 0]
click at [301, 64] on icon "button" at bounding box center [300, 64] width 4 height 4
select select "0"
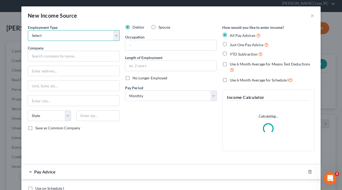
select select "0"
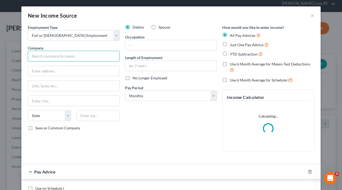
click at [49, 56] on input "text" at bounding box center [74, 56] width 92 height 11
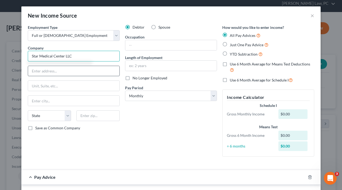
type input "Star Medical Center LLC"
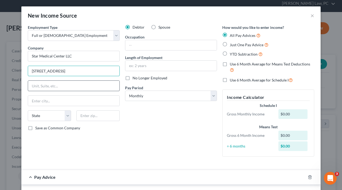
type input "[STREET_ADDRESS]"
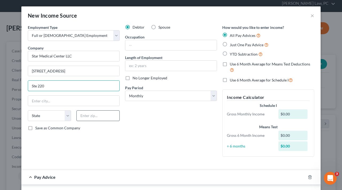
type input "Ste 220"
type input "75093"
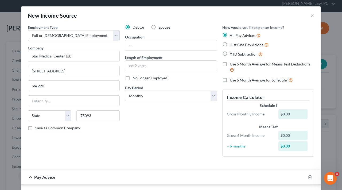
click at [142, 133] on div "Debtor Spouse Occupation Length of Employment No Longer Employed Pay Period * S…" at bounding box center [171, 93] width 97 height 136
type input "Plano"
select select "45"
click at [142, 48] on input "text" at bounding box center [170, 45] width 91 height 10
click at [148, 67] on input "text" at bounding box center [170, 66] width 91 height 10
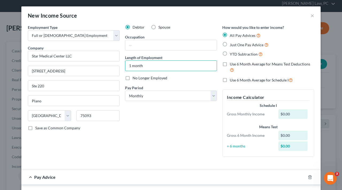
scroll to position [0, 0]
type input "1 month"
click at [240, 47] on span "Just One Pay Advice" at bounding box center [247, 45] width 34 height 5
click at [236, 45] on input "Just One Pay Advice" at bounding box center [233, 43] width 3 height 3
radio input "true"
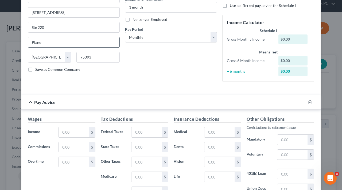
scroll to position [70, 0]
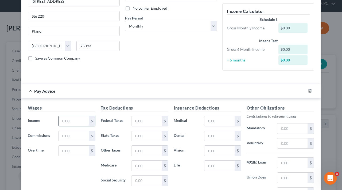
click at [79, 119] on input "text" at bounding box center [74, 121] width 30 height 10
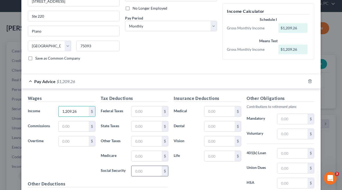
type input "1,209.26"
click at [142, 172] on input "text" at bounding box center [147, 171] width 30 height 10
type input "74.97"
click at [146, 158] on input "text" at bounding box center [147, 156] width 30 height 10
type input "17.53"
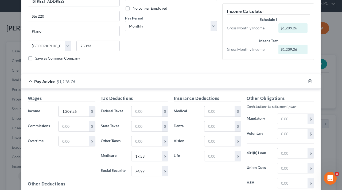
click at [199, 170] on div "Insurance Deductions Medical $ Dental $ Vision $ Life $" at bounding box center [207, 151] width 73 height 113
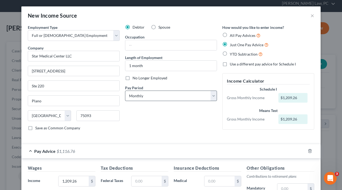
scroll to position [0, 0]
select select "2"
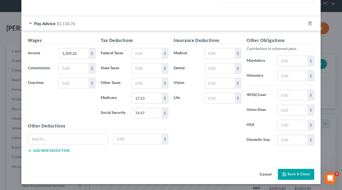
scroll to position [150, 0]
click at [297, 174] on button "Save & Close" at bounding box center [296, 174] width 36 height 11
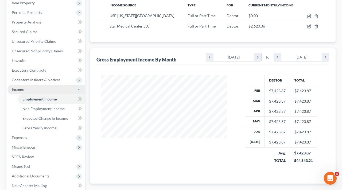
scroll to position [111, 0]
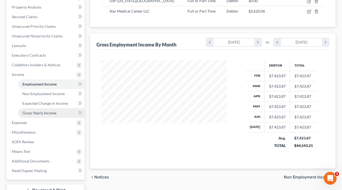
click at [39, 113] on span "Gross Yearly Income" at bounding box center [39, 113] width 34 height 5
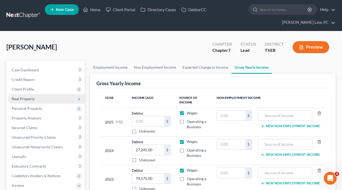
scroll to position [27, 0]
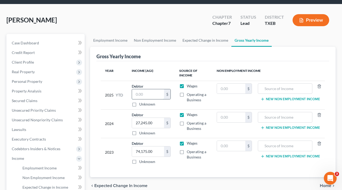
click at [142, 96] on input "text" at bounding box center [148, 94] width 32 height 10
type input "25,619.26"
click at [168, 172] on div "Year Income (AGI) Source of Income Non Employment Income 2025 YTD Debtor 25,619…" at bounding box center [213, 119] width 233 height 116
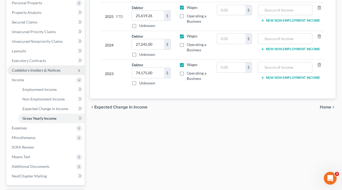
scroll to position [121, 0]
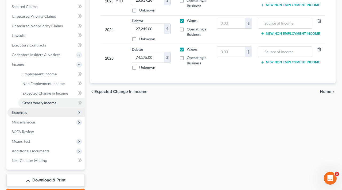
click at [19, 112] on span "Expenses" at bounding box center [19, 112] width 15 height 5
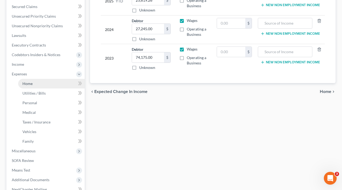
click at [28, 83] on span "Home" at bounding box center [27, 83] width 10 height 5
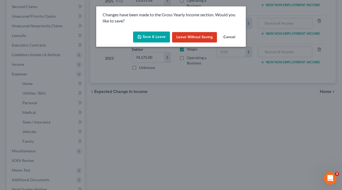
click at [144, 38] on button "Save & Leave" at bounding box center [151, 37] width 37 height 11
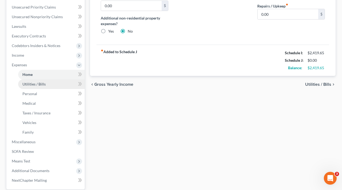
scroll to position [131, 0]
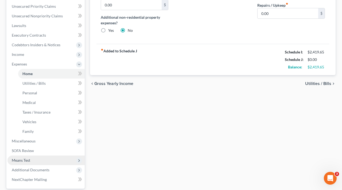
click at [26, 162] on span "Means Test" at bounding box center [21, 160] width 18 height 5
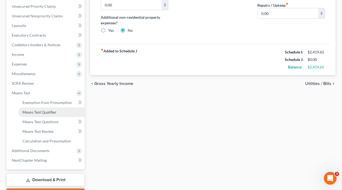
click at [44, 113] on span "Means Test Qualifier" at bounding box center [39, 112] width 34 height 5
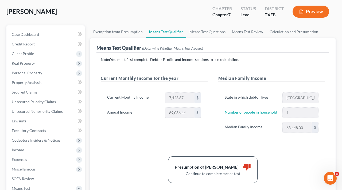
scroll to position [26, 0]
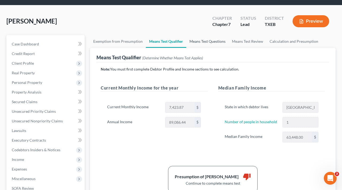
click at [209, 42] on link "Means Test Questions" at bounding box center [207, 41] width 43 height 13
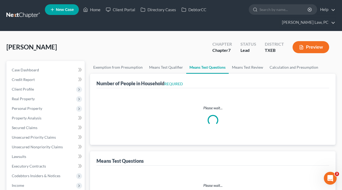
select select "0"
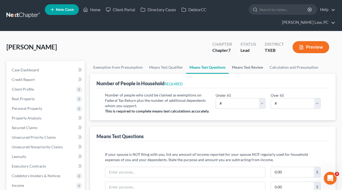
click at [244, 65] on link "Means Test Review" at bounding box center [248, 67] width 38 height 13
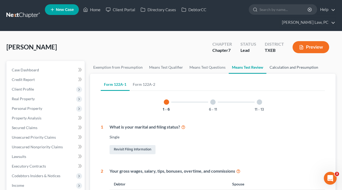
click at [285, 67] on link "Calculation and Presumption" at bounding box center [294, 67] width 55 height 13
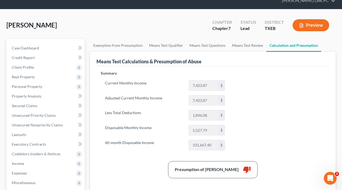
scroll to position [25, 0]
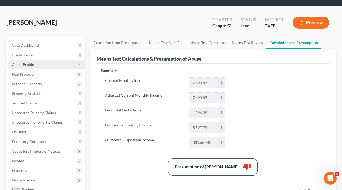
click at [21, 63] on span "Client Profile" at bounding box center [23, 64] width 22 height 5
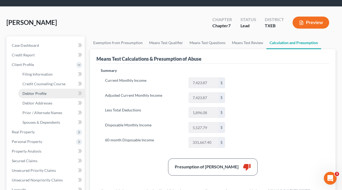
click at [42, 94] on span "Debtor Profile" at bounding box center [34, 93] width 24 height 5
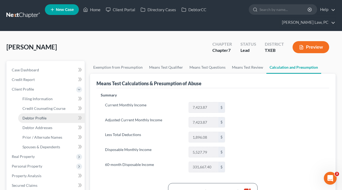
select select "0"
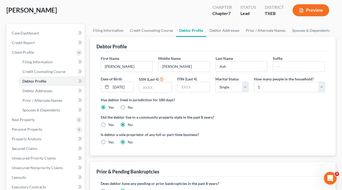
scroll to position [37, 0]
click at [153, 89] on input "text" at bounding box center [155, 87] width 32 height 10
type input "7998"
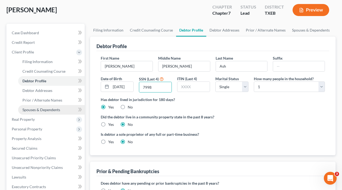
click at [42, 110] on span "Spouses & Dependents" at bounding box center [41, 110] width 38 height 5
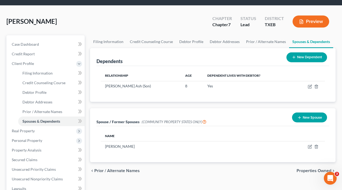
scroll to position [33, 0]
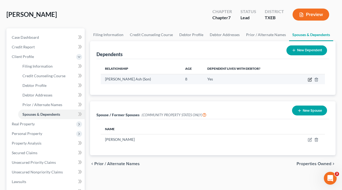
click at [311, 79] on icon "button" at bounding box center [311, 79] width 2 height 2
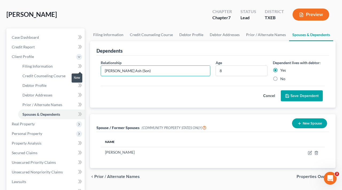
drag, startPoint x: 130, startPoint y: 72, endPoint x: 77, endPoint y: 69, distance: 52.5
click at [77, 69] on div "Petition Navigation Case Dashboard Payments Invoices Payments Payments Credit R…" at bounding box center [171, 168] width 335 height 280
type input "Son"
click at [302, 95] on button "Save Dependent" at bounding box center [302, 95] width 42 height 11
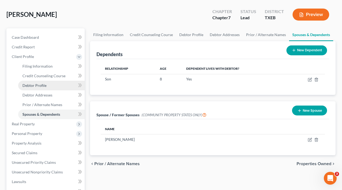
click at [37, 84] on span "Debtor Profile" at bounding box center [34, 85] width 24 height 5
select select "0"
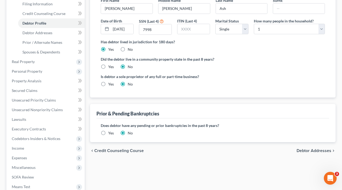
scroll to position [96, 0]
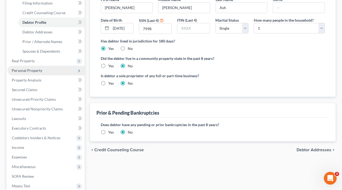
click at [29, 73] on span "Personal Property" at bounding box center [45, 71] width 77 height 10
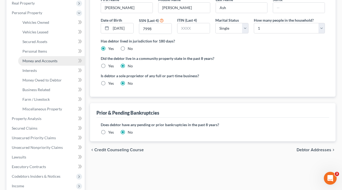
click at [40, 59] on span "Money and Accounts" at bounding box center [39, 61] width 35 height 5
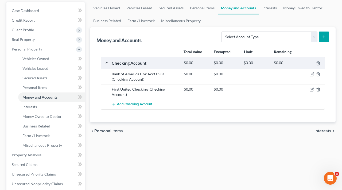
scroll to position [58, 0]
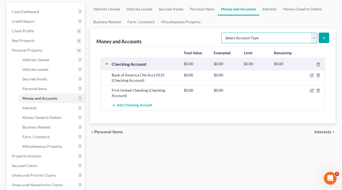
select select "savings"
click at [324, 39] on line "submit" at bounding box center [324, 38] width 0 height 2
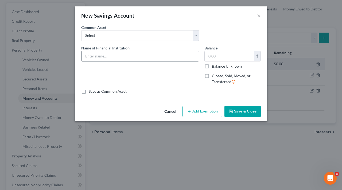
click at [116, 59] on input "text" at bounding box center [140, 56] width 117 height 10
type input "Bank of America Acct 6851"
click at [239, 112] on button "Save & Close" at bounding box center [243, 111] width 36 height 11
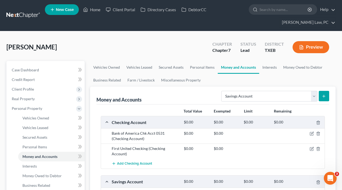
scroll to position [0, 0]
click at [20, 89] on span "Client Profile" at bounding box center [23, 89] width 22 height 5
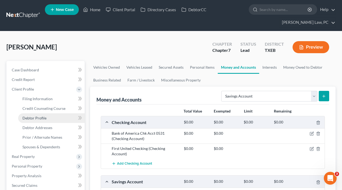
click at [37, 118] on span "Debtor Profile" at bounding box center [34, 118] width 24 height 5
select select "0"
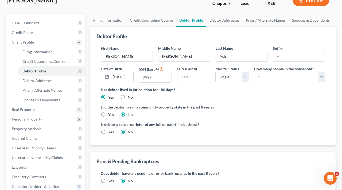
scroll to position [59, 0]
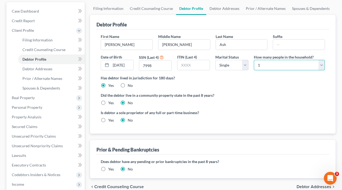
select select "1"
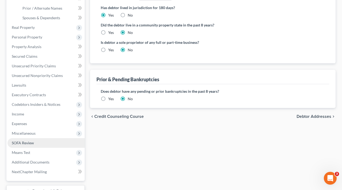
scroll to position [128, 0]
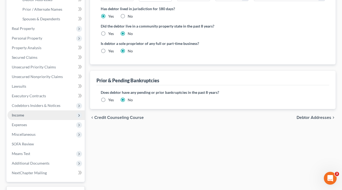
click at [20, 117] on span "Income" at bounding box center [18, 115] width 12 height 5
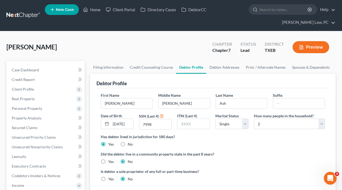
scroll to position [0, 0]
click at [26, 110] on span "Personal Property" at bounding box center [27, 108] width 30 height 5
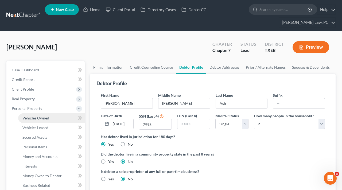
click at [32, 117] on span "Vehicles Owned" at bounding box center [35, 118] width 27 height 5
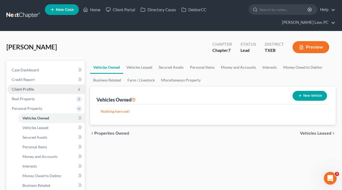
click at [20, 91] on span "Client Profile" at bounding box center [23, 89] width 22 height 5
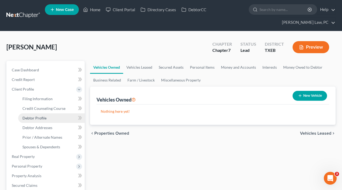
click at [37, 119] on span "Debtor Profile" at bounding box center [34, 118] width 24 height 5
select select "0"
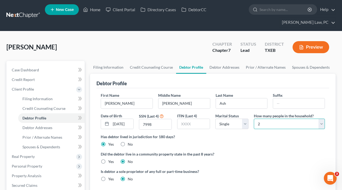
select select "0"
click at [249, 156] on label "Did the debtor live in a community property state in the past 8 years?" at bounding box center [213, 154] width 224 height 6
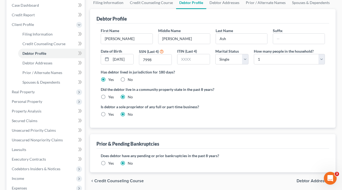
scroll to position [65, 0]
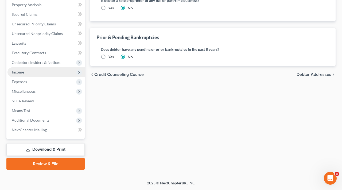
click at [16, 71] on span "Income" at bounding box center [18, 72] width 12 height 5
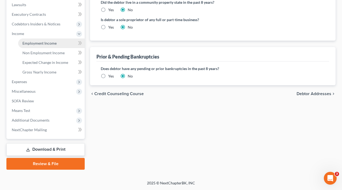
click at [42, 44] on span "Employment Income" at bounding box center [39, 43] width 34 height 5
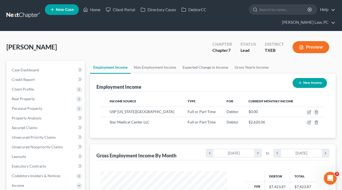
scroll to position [96, 137]
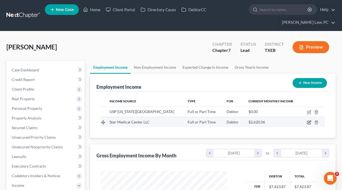
click at [309, 123] on icon "button" at bounding box center [309, 122] width 4 height 4
select select "0"
select select "45"
select select "2"
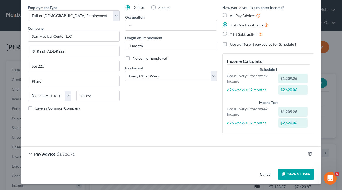
scroll to position [20, 0]
click at [242, 45] on span "Use a different pay advice for Schedule I" at bounding box center [263, 44] width 66 height 5
click at [236, 45] on input "Use a different pay advice for Schedule I" at bounding box center [233, 43] width 3 height 3
checkbox input "true"
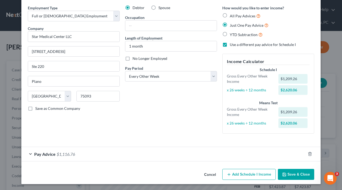
click at [249, 173] on button "Add Schedule I Income" at bounding box center [250, 174] width 54 height 11
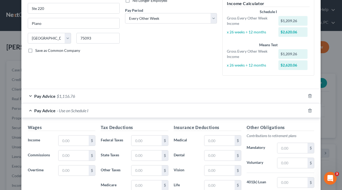
scroll to position [105, 0]
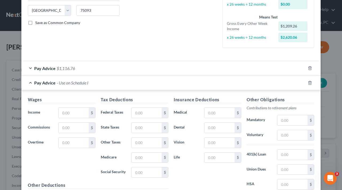
click at [50, 67] on span "Pay Advice" at bounding box center [44, 68] width 21 height 5
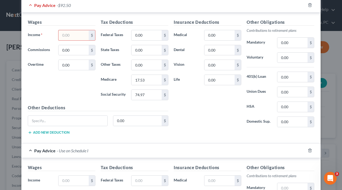
scroll to position [187, 0]
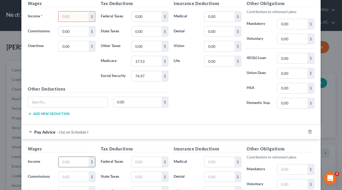
click at [63, 163] on input "text" at bounding box center [74, 162] width 30 height 10
paste input "1,209.26"
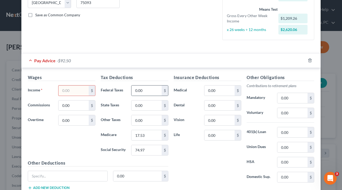
scroll to position [120, 0]
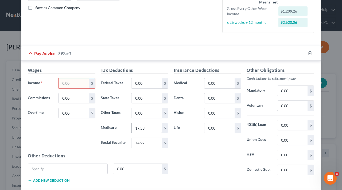
type input "1,209.26"
drag, startPoint x: 150, startPoint y: 126, endPoint x: 128, endPoint y: 126, distance: 22.2
click at [128, 126] on div "Medicare 17.53 $" at bounding box center [134, 128] width 73 height 11
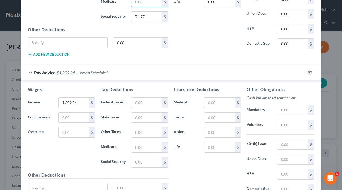
scroll to position [268, 0]
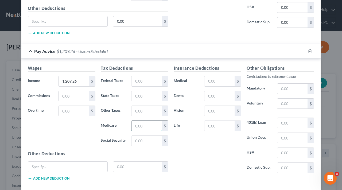
click at [143, 126] on input "text" at bounding box center [147, 126] width 30 height 10
paste input "17.53"
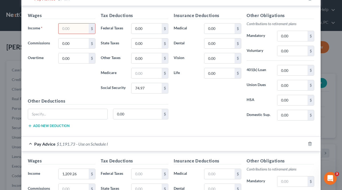
scroll to position [162, 0]
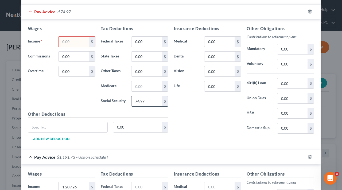
type input "17.53"
drag, startPoint x: 150, startPoint y: 100, endPoint x: 126, endPoint y: 100, distance: 24.1
click at [126, 100] on div "Social Security 74.97 $" at bounding box center [134, 101] width 73 height 11
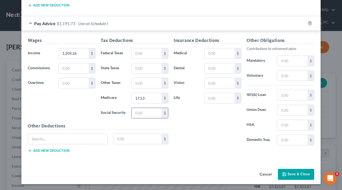
scroll to position [296, 0]
click at [148, 112] on input "text" at bounding box center [147, 113] width 30 height 10
paste input "74.97"
type input "74.97"
click at [185, 124] on div "Insurance Deductions Medical $ Dental $ Vision $ Life $" at bounding box center [207, 93] width 73 height 113
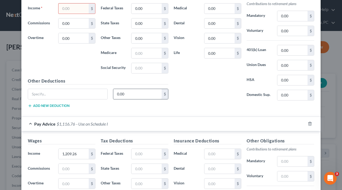
scroll to position [196, 0]
drag, startPoint x: 83, startPoint y: 153, endPoint x: 57, endPoint y: 153, distance: 26.0
click at [57, 153] on div "1,209.26 $" at bounding box center [77, 153] width 43 height 11
type input "201.54"
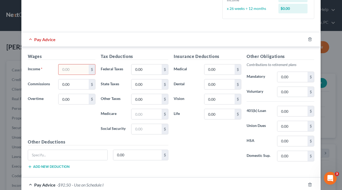
scroll to position [92, 0]
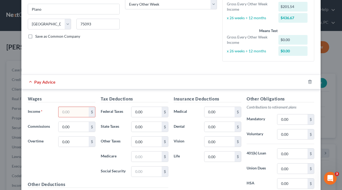
click at [69, 109] on input "text" at bounding box center [74, 112] width 30 height 10
paste input "201.54"
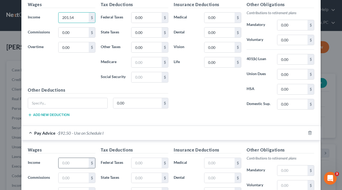
type input "201.54"
click at [73, 161] on input "text" at bounding box center [74, 163] width 30 height 10
type input "1,209.26"
click at [140, 129] on div "Pay Advice $1,116.76 - Use on Schedule I" at bounding box center [163, 133] width 285 height 14
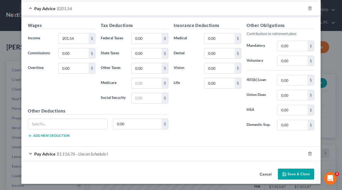
scroll to position [165, 0]
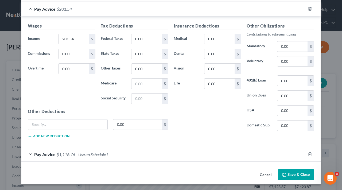
click at [37, 154] on span "Pay Advice" at bounding box center [44, 154] width 21 height 5
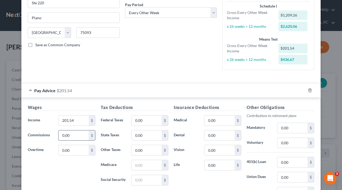
scroll to position [85, 0]
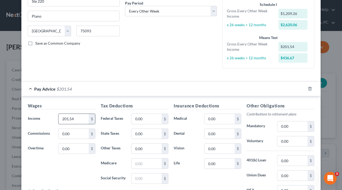
click at [75, 120] on input "201.54" at bounding box center [74, 119] width 30 height 10
drag, startPoint x: 75, startPoint y: 120, endPoint x: 64, endPoint y: 120, distance: 11.5
click at [64, 120] on input "201.54" at bounding box center [74, 119] width 30 height 10
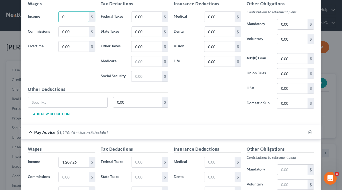
scroll to position [196, 0]
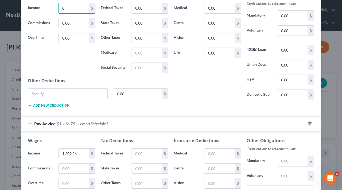
type input "0"
click at [252, 115] on div "Wages Income * 0 $ Commissions 0.00 $ Overtime 0.00 $ Tax Deductions Federal Ta…" at bounding box center [171, 51] width 300 height 131
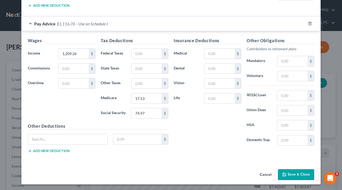
scroll to position [296, 0]
click at [294, 171] on button "Save & Close" at bounding box center [296, 174] width 36 height 11
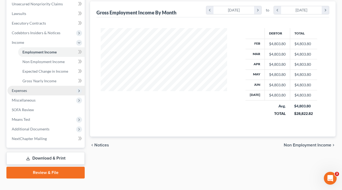
scroll to position [147, 0]
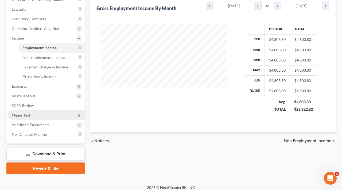
click at [23, 115] on span "Means Test" at bounding box center [21, 115] width 18 height 5
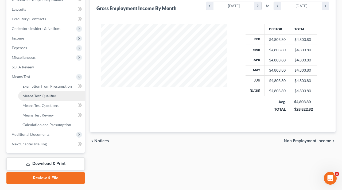
click at [46, 97] on span "Means Test Qualifier" at bounding box center [39, 96] width 34 height 5
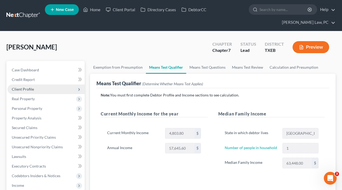
click at [26, 87] on span "Client Profile" at bounding box center [23, 89] width 22 height 5
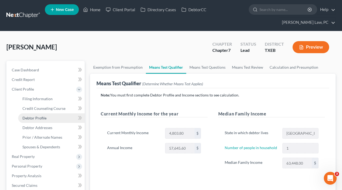
click at [38, 119] on span "Debtor Profile" at bounding box center [34, 118] width 24 height 5
select select "0"
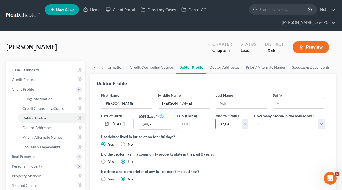
select select "3"
click at [230, 150] on ng-include "First Name Jason Middle Name Ray Last Name Ash Suffix Date of Birth 01/12/1980 …" at bounding box center [213, 140] width 224 height 94
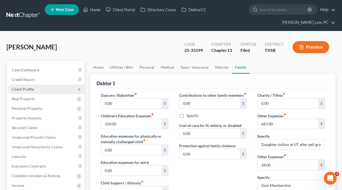
click at [15, 87] on span "Client Profile" at bounding box center [23, 89] width 22 height 5
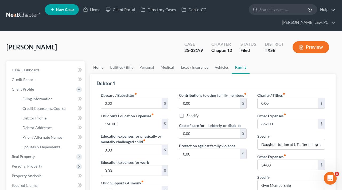
click at [21, 14] on link at bounding box center [23, 16] width 34 height 10
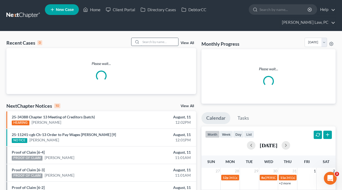
click at [153, 41] on input "search" at bounding box center [159, 42] width 37 height 8
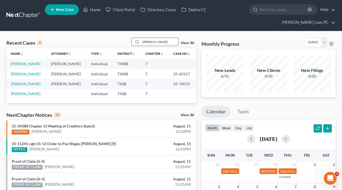
type input "[PERSON_NAME]"
drag, startPoint x: 153, startPoint y: 41, endPoint x: 29, endPoint y: 64, distance: 126.4
click at [29, 64] on link "[PERSON_NAME]" at bounding box center [26, 64] width 30 height 5
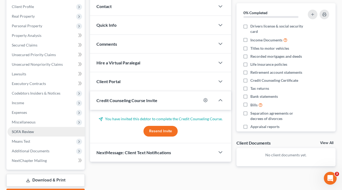
scroll to position [92, 0]
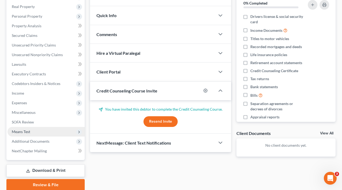
click at [28, 130] on span "Means Test" at bounding box center [21, 131] width 18 height 5
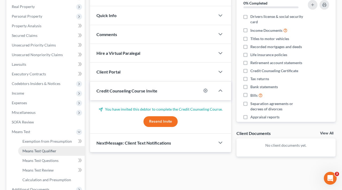
click at [41, 152] on span "Means Test Qualifier" at bounding box center [39, 151] width 34 height 5
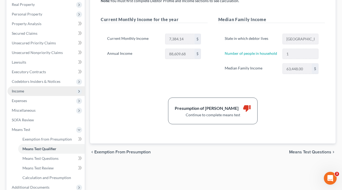
scroll to position [95, 0]
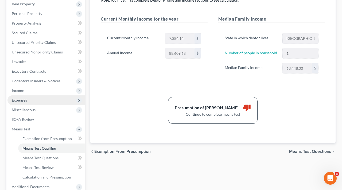
click at [18, 100] on span "Expenses" at bounding box center [19, 100] width 15 height 5
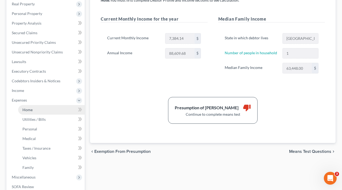
click at [28, 108] on span "Home" at bounding box center [27, 110] width 10 height 5
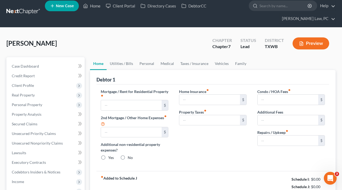
type input "1,785.00"
type input "0.00"
radio input "true"
type input "0.00"
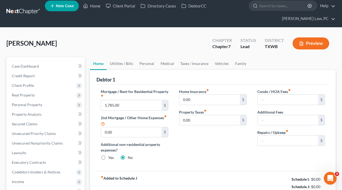
type input "0.00"
type input "120.00"
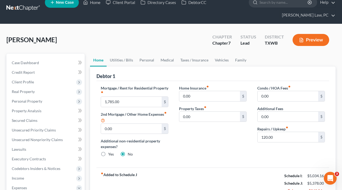
scroll to position [7, 0]
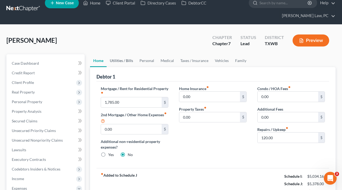
click at [126, 63] on link "Utilities / Bills" at bounding box center [122, 60] width 30 height 13
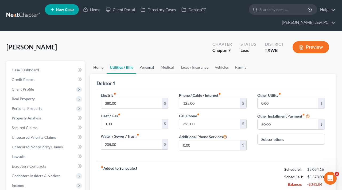
click at [152, 66] on link "Personal" at bounding box center [146, 67] width 21 height 13
